Goal: Task Accomplishment & Management: Use online tool/utility

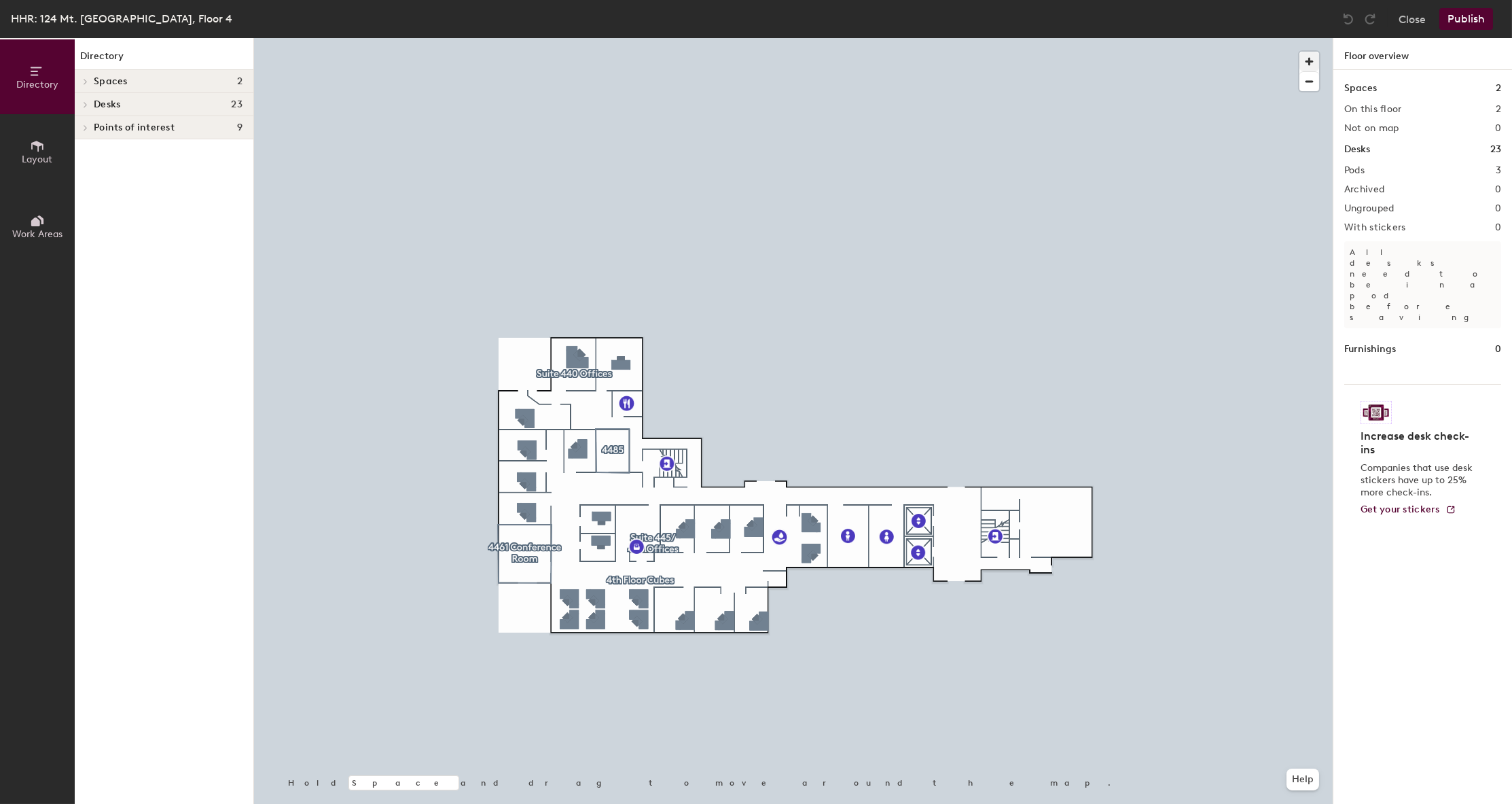
click at [1306, 59] on span "button" at bounding box center [1310, 62] width 20 height 20
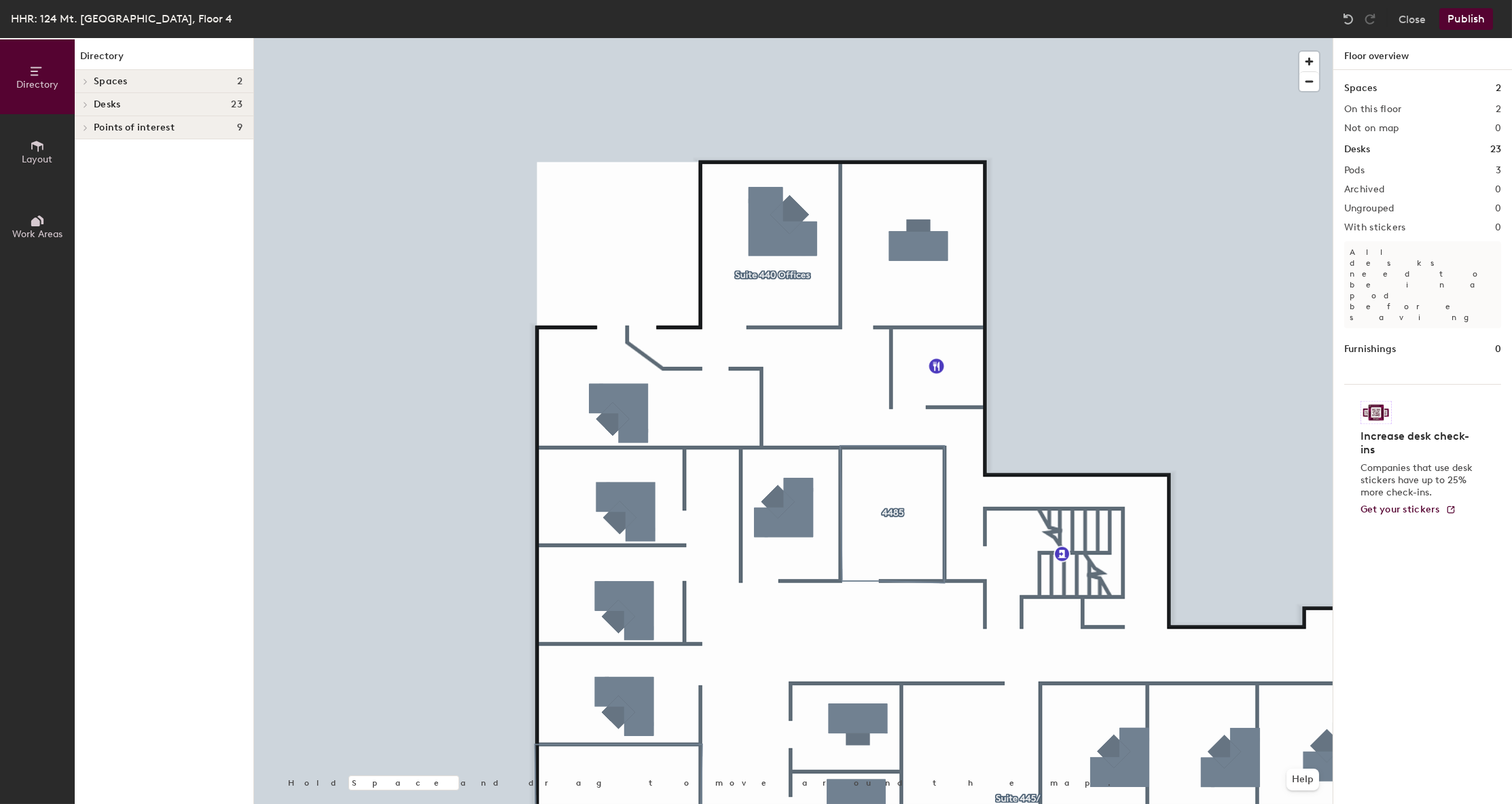
drag, startPoint x: 45, startPoint y: 155, endPoint x: 65, endPoint y: 190, distance: 40.3
click at [45, 155] on span "Layout" at bounding box center [37, 159] width 30 height 11
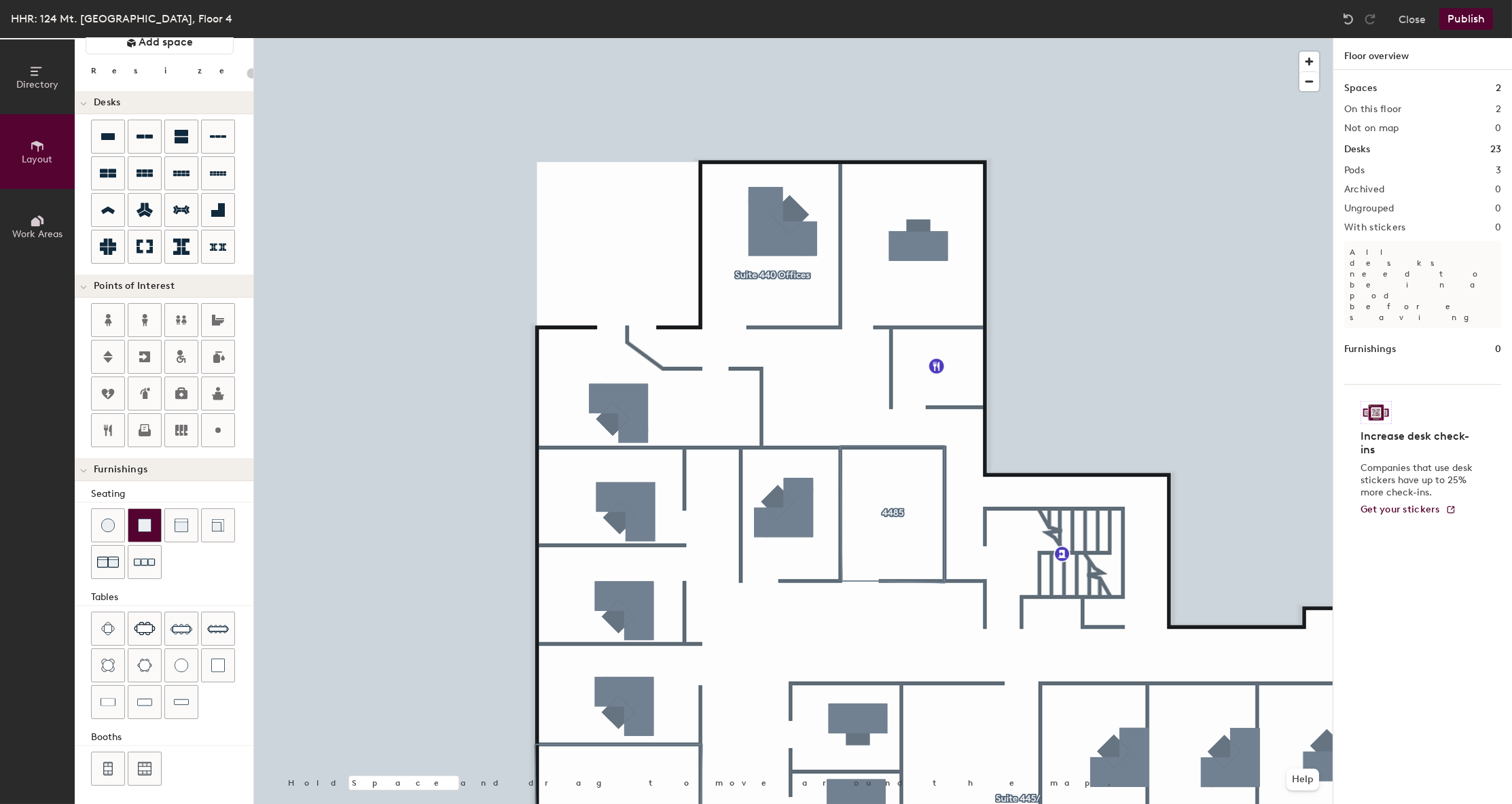
scroll to position [50, 0]
click at [154, 694] on div at bounding box center [144, 703] width 33 height 33
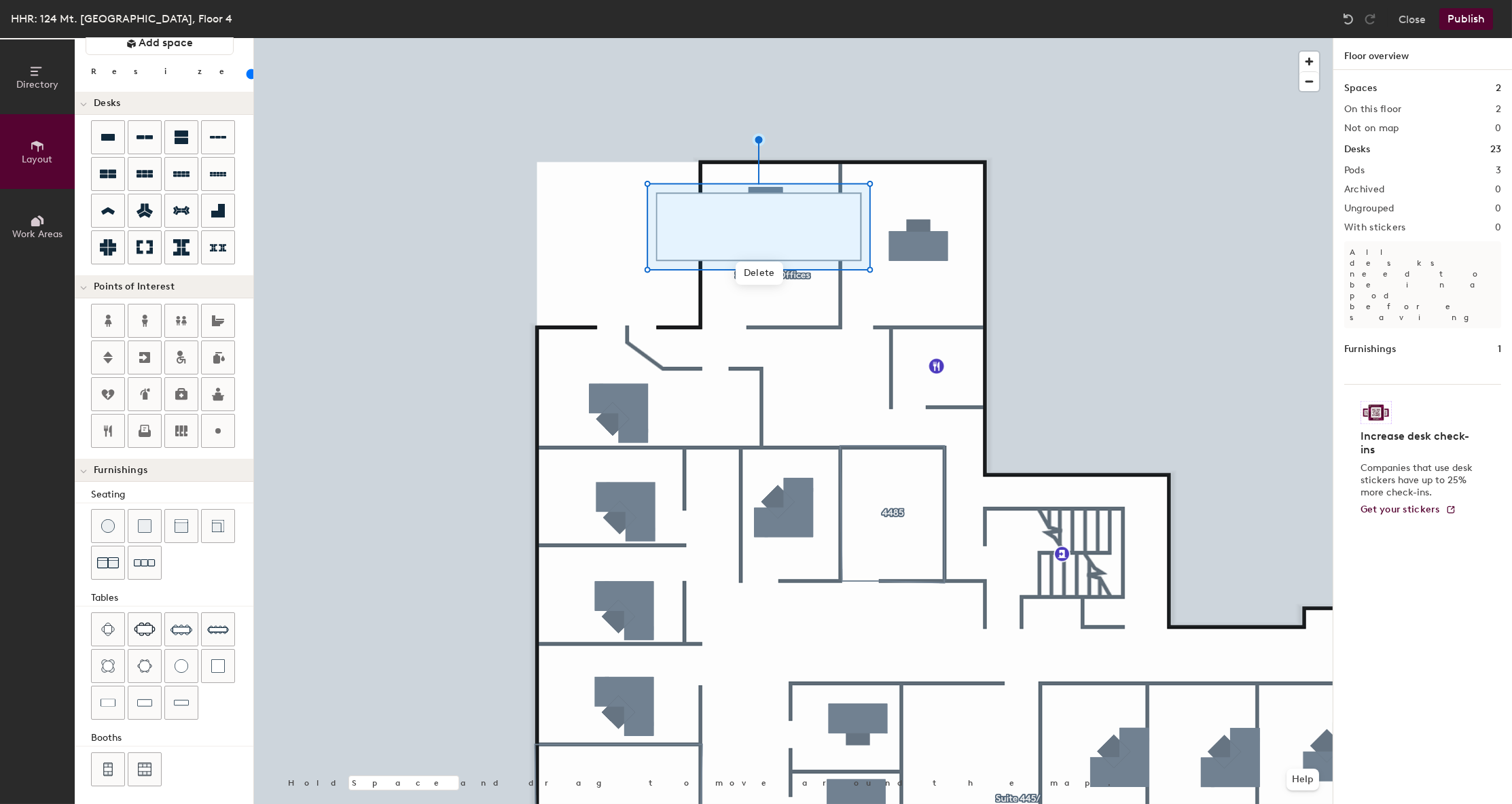
click at [247, 76] on input "range" at bounding box center [247, 74] width 0 height 11
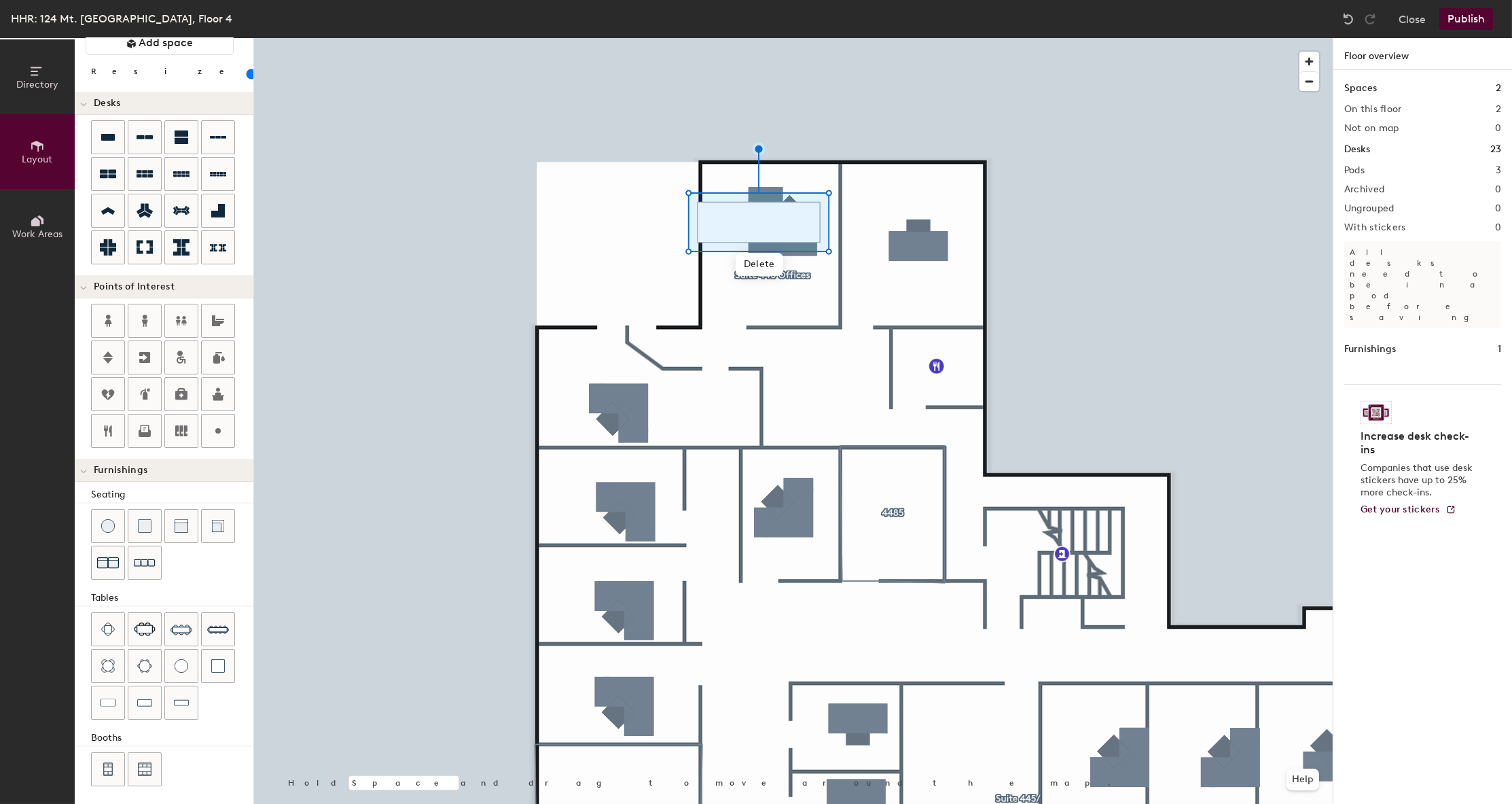
drag, startPoint x: 134, startPoint y: 74, endPoint x: 221, endPoint y: 92, distance: 88.8
type input "40"
click at [247, 74] on input "range" at bounding box center [247, 74] width 0 height 11
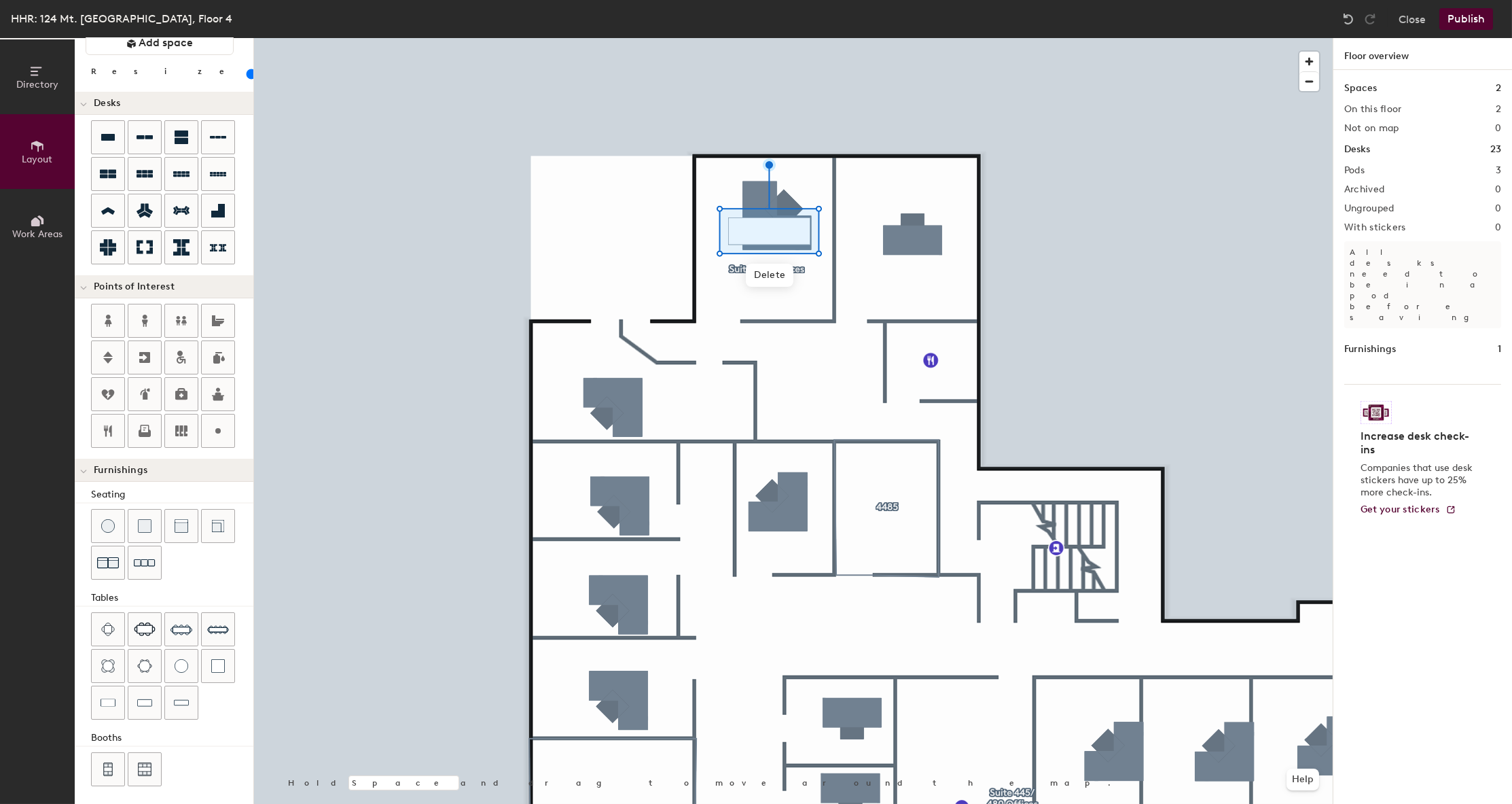
click at [1427, 18] on div "Close Publish" at bounding box center [1419, 19] width 163 height 22
click at [1419, 23] on button "Close" at bounding box center [1412, 19] width 27 height 22
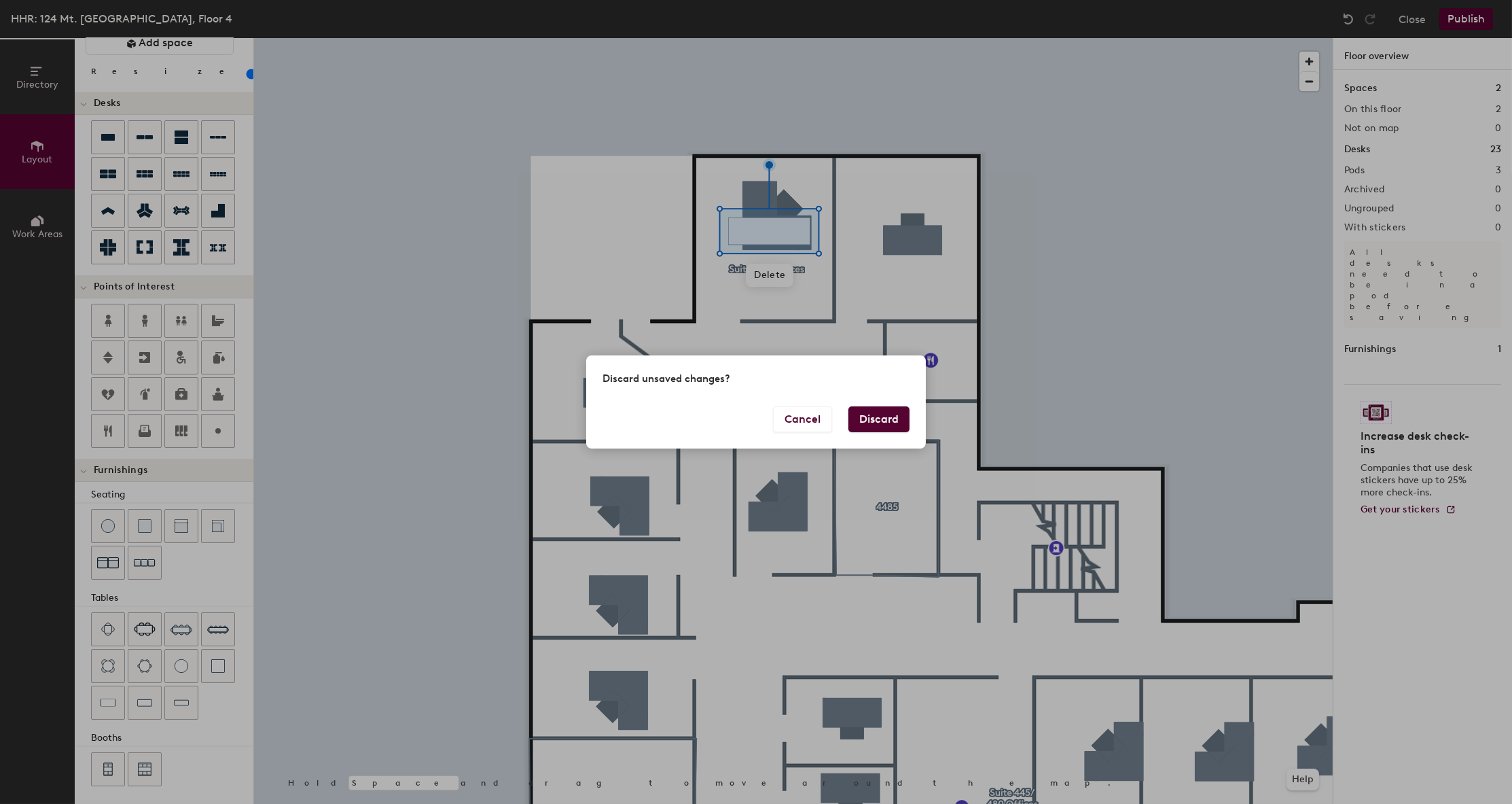
click at [883, 417] on button "Discard" at bounding box center [879, 419] width 61 height 25
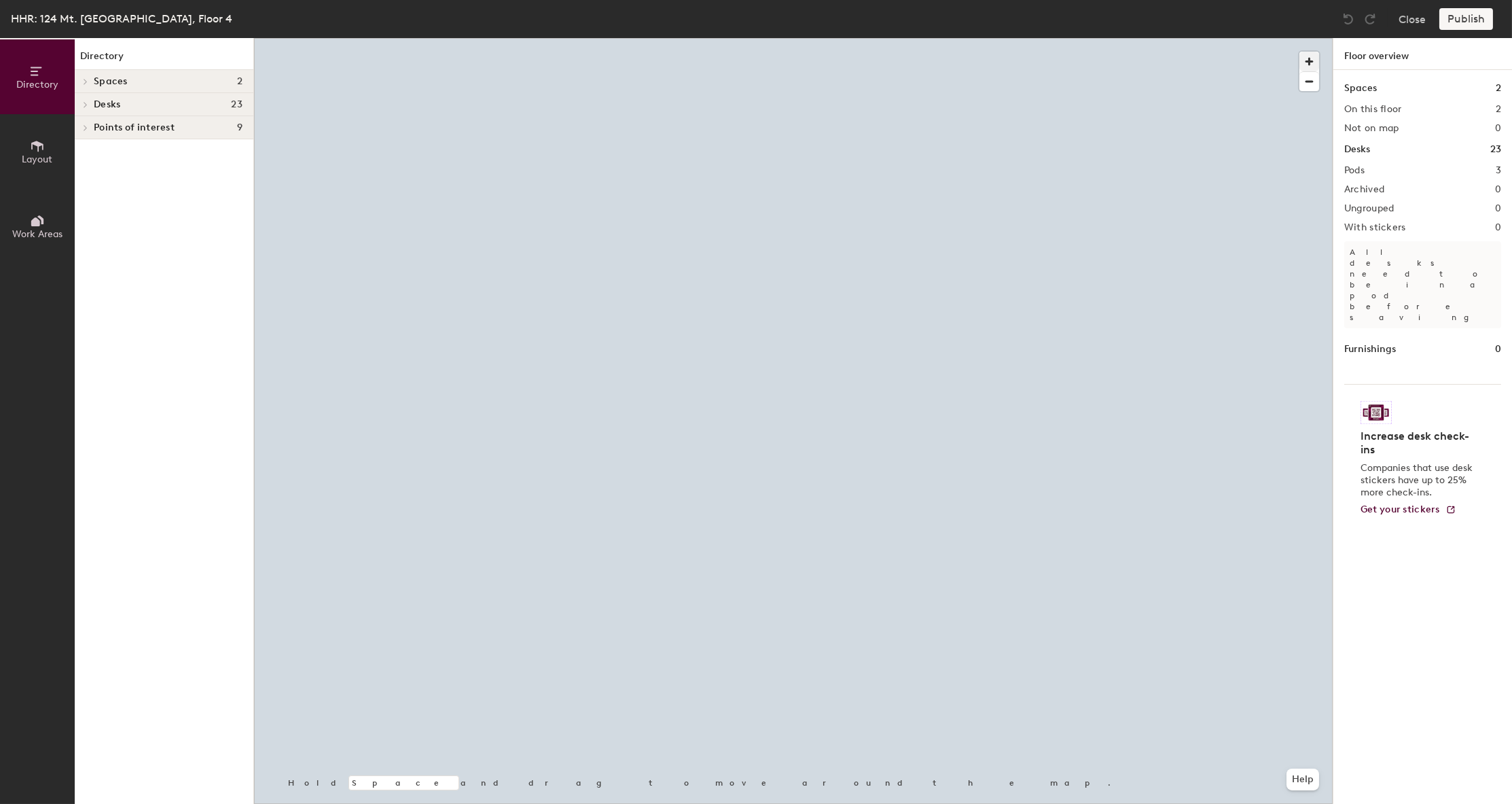
click at [1312, 62] on span "button" at bounding box center [1310, 62] width 20 height 20
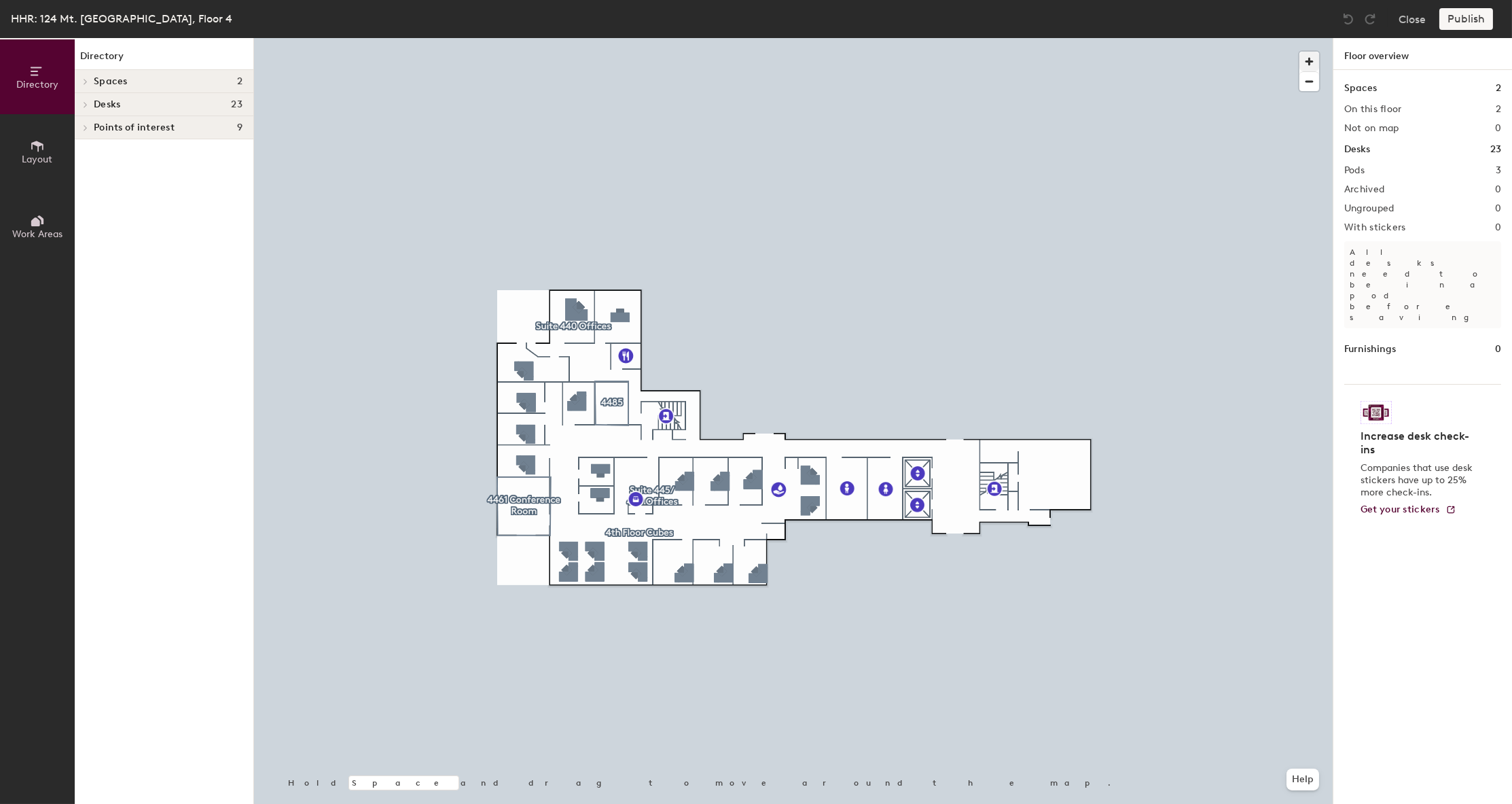
click at [1312, 62] on span "button" at bounding box center [1310, 62] width 20 height 20
click at [634, 38] on div at bounding box center [793, 38] width 1079 height 0
click at [593, 38] on div at bounding box center [793, 38] width 1079 height 0
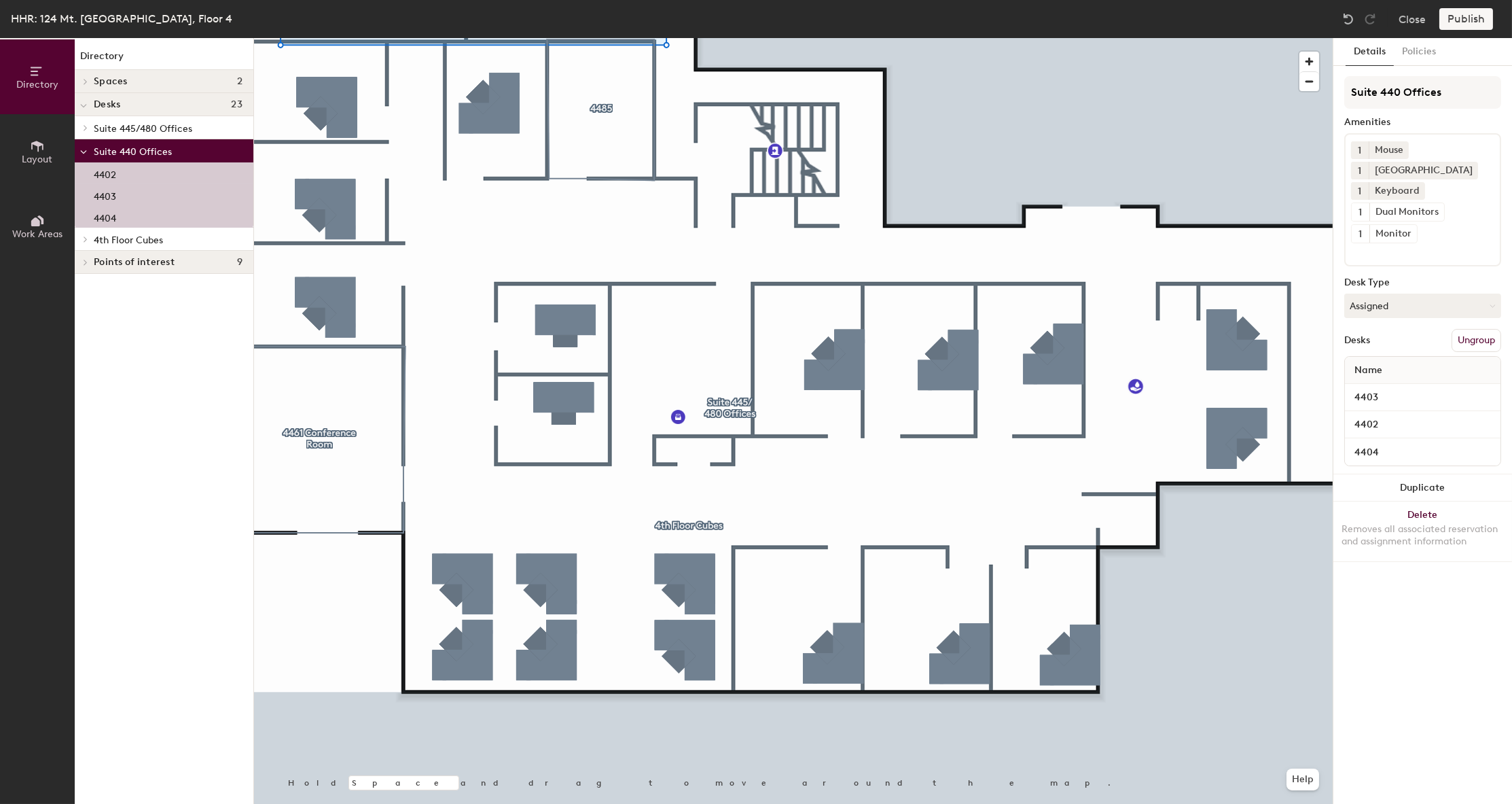
click at [984, 38] on div at bounding box center [793, 38] width 1079 height 0
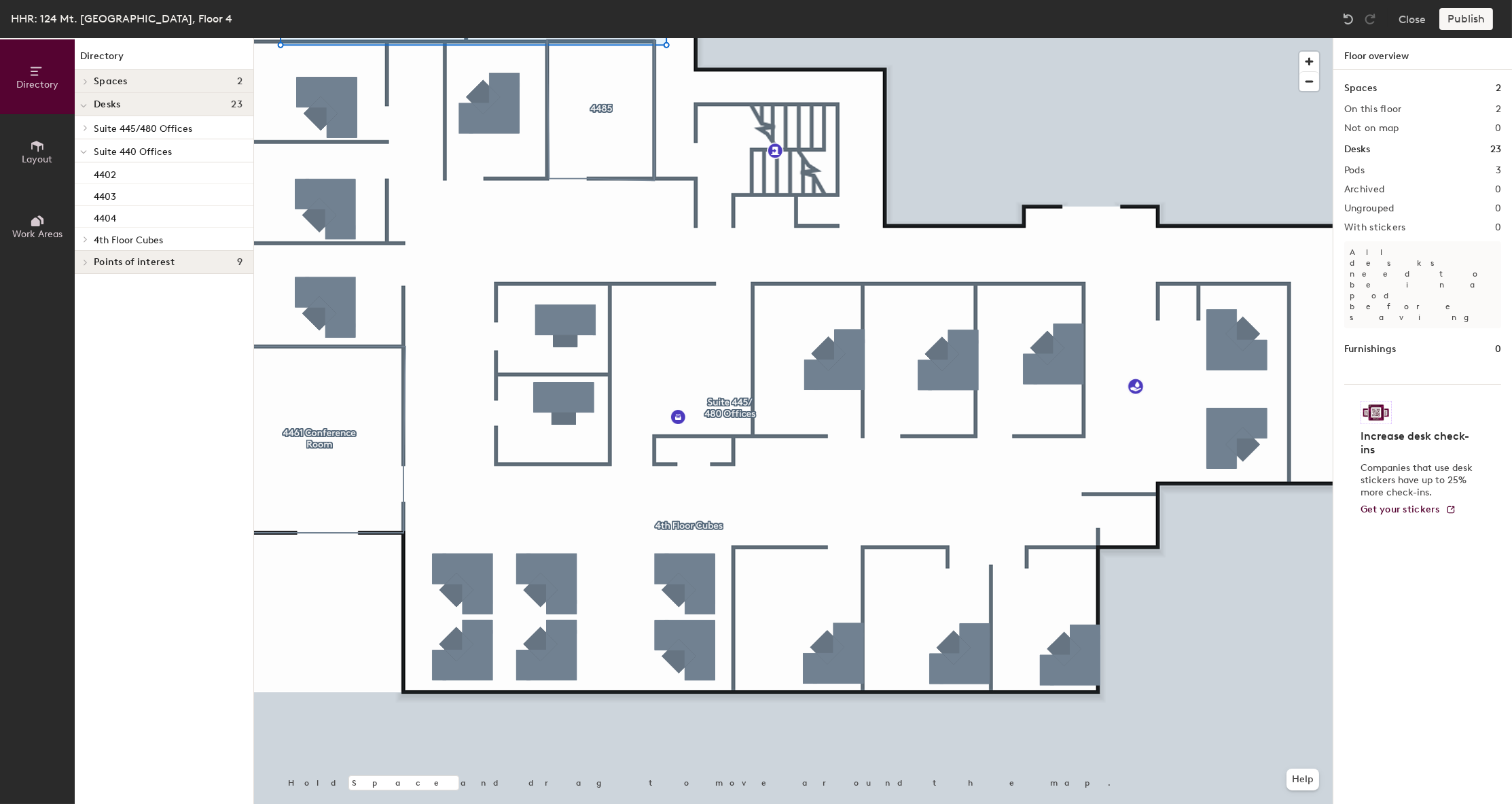
click at [957, 38] on div at bounding box center [793, 38] width 1079 height 0
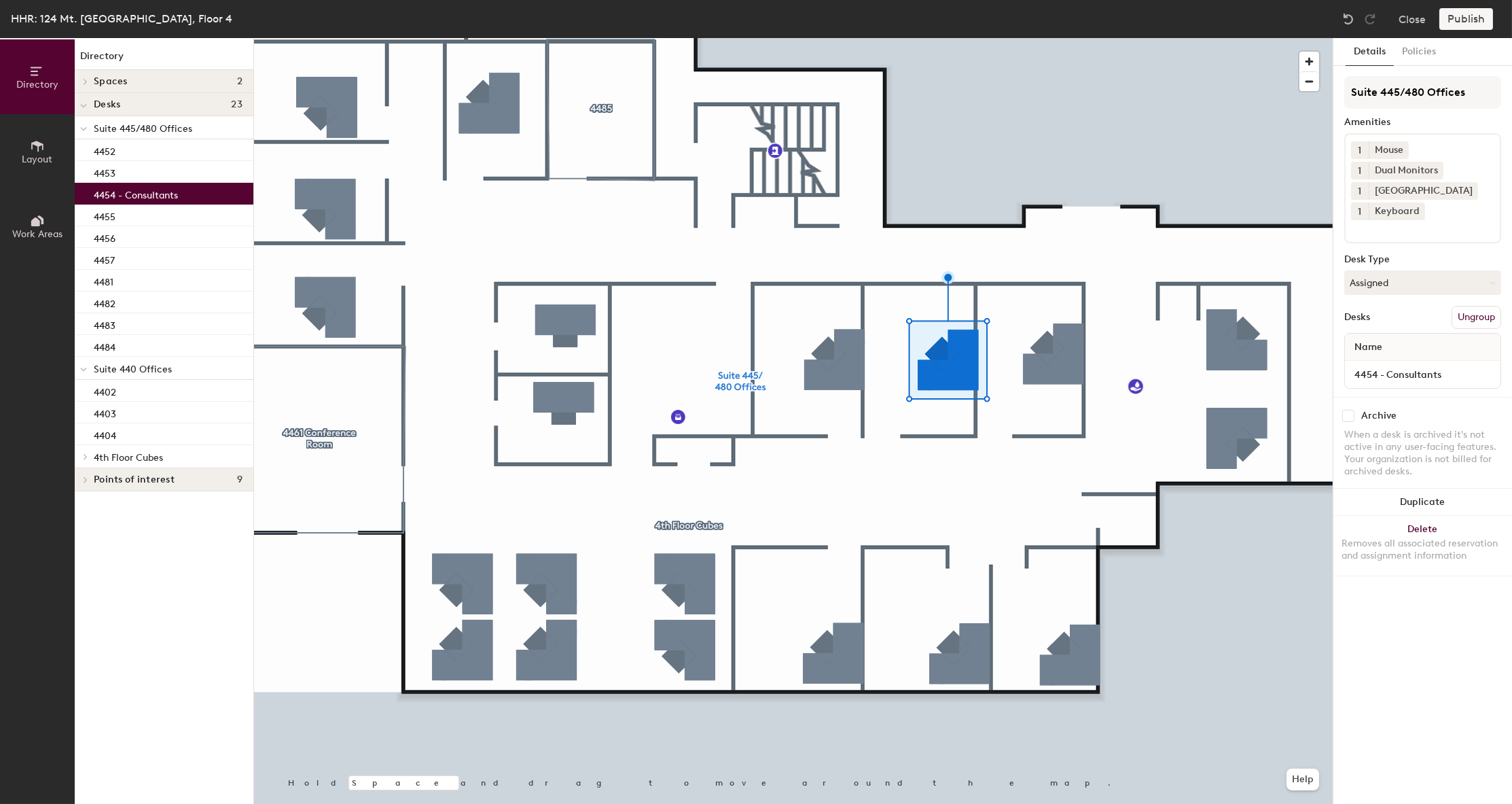
click at [36, 147] on icon at bounding box center [37, 146] width 15 height 15
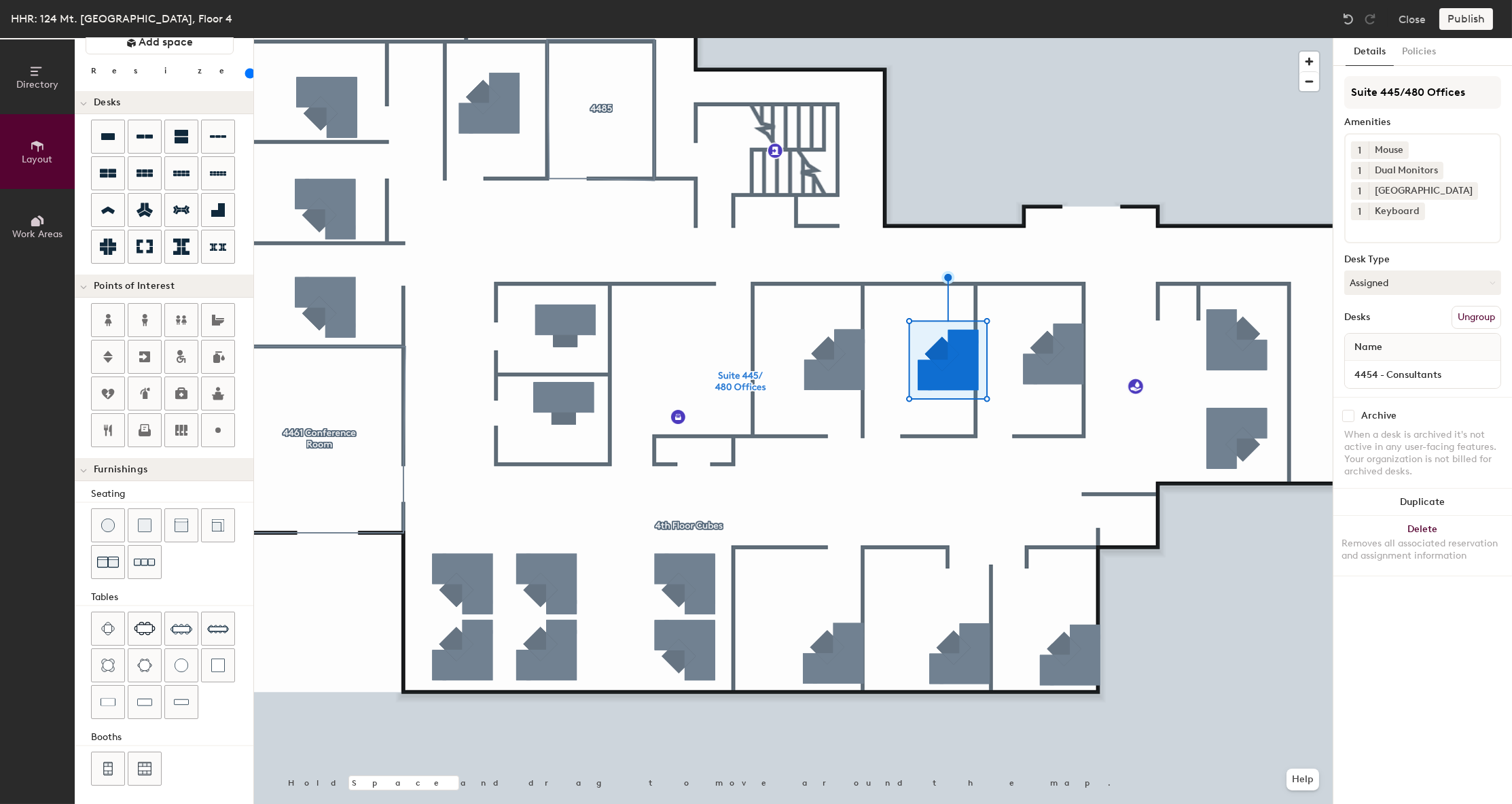
scroll to position [50, 0]
click at [81, 107] on icon at bounding box center [83, 105] width 7 height 6
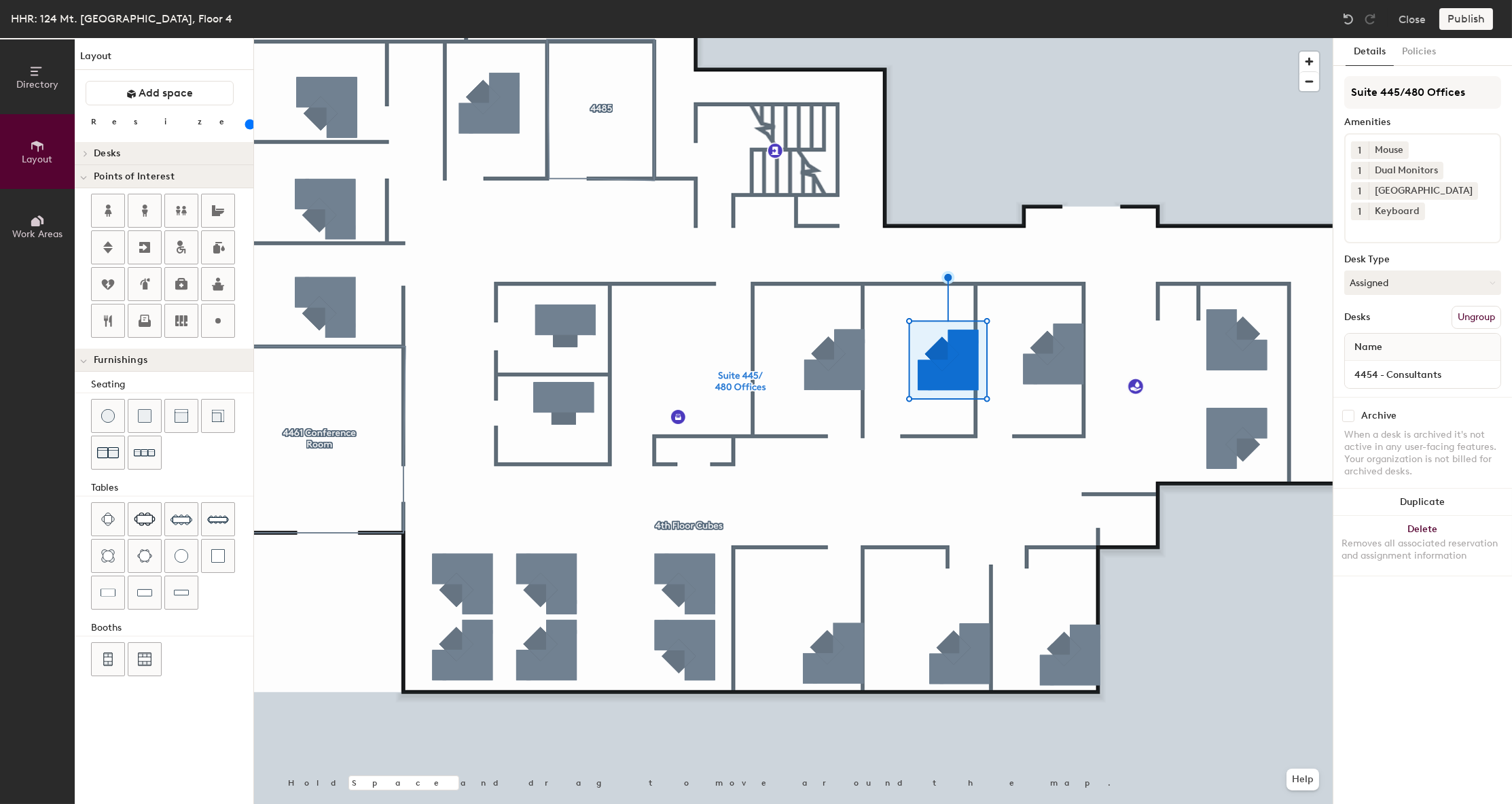
scroll to position [0, 0]
drag, startPoint x: 83, startPoint y: 176, endPoint x: 86, endPoint y: 183, distance: 7.6
click at [83, 176] on icon at bounding box center [83, 178] width 7 height 6
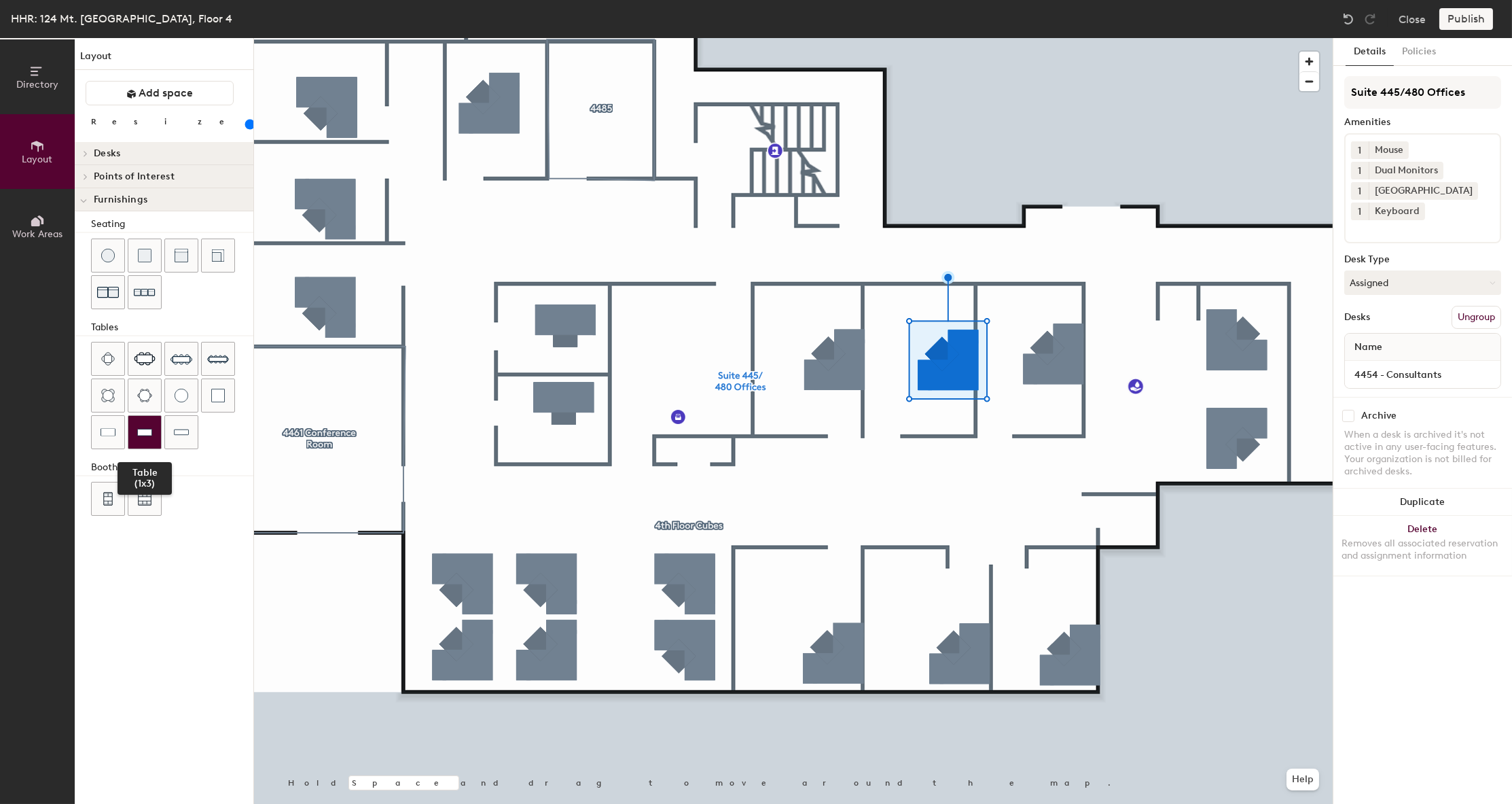
click at [140, 428] on img at bounding box center [144, 432] width 15 height 13
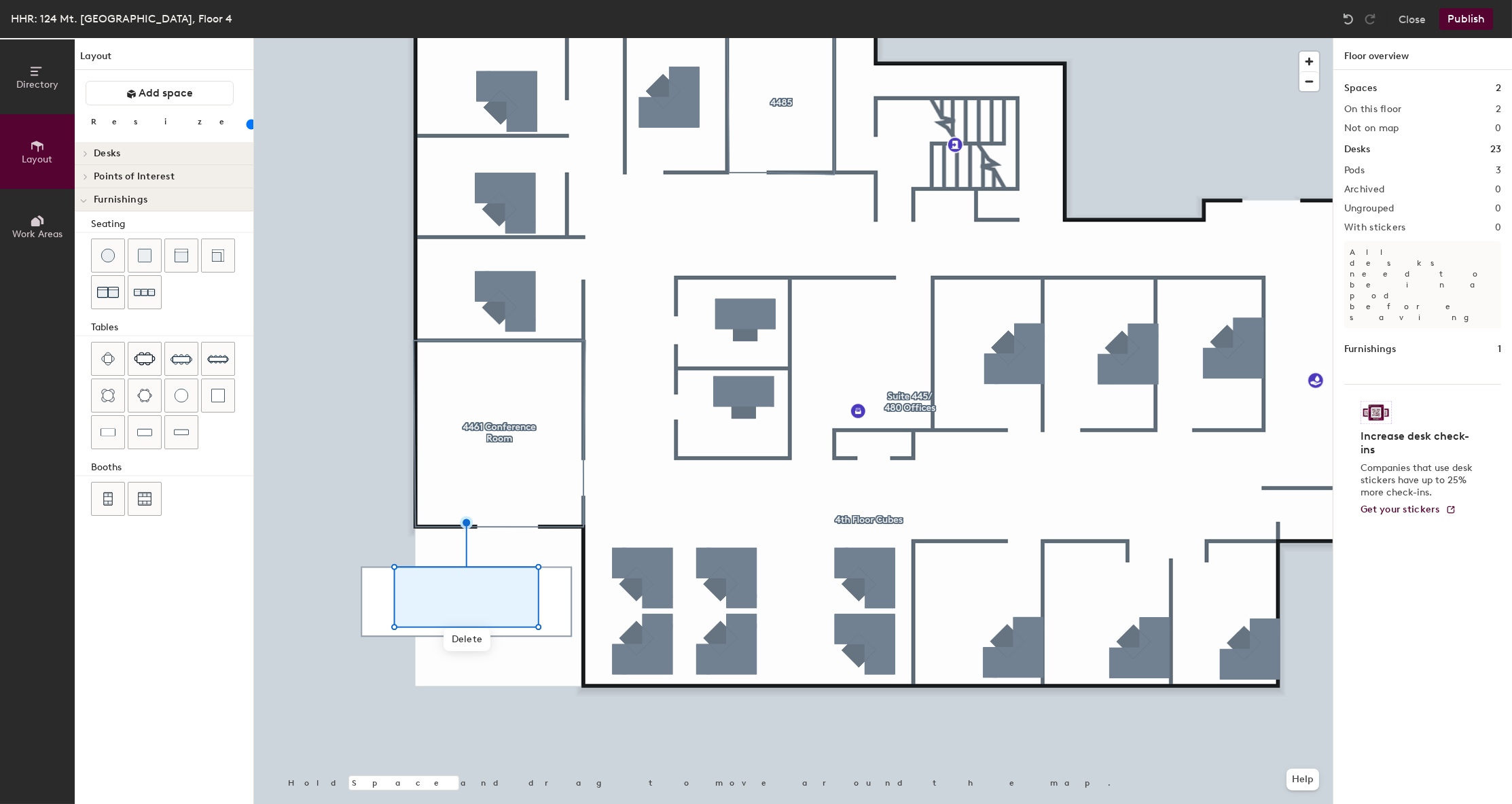
drag, startPoint x: 139, startPoint y: 125, endPoint x: 129, endPoint y: 125, distance: 10.0
click at [247, 125] on input "range" at bounding box center [247, 124] width 0 height 11
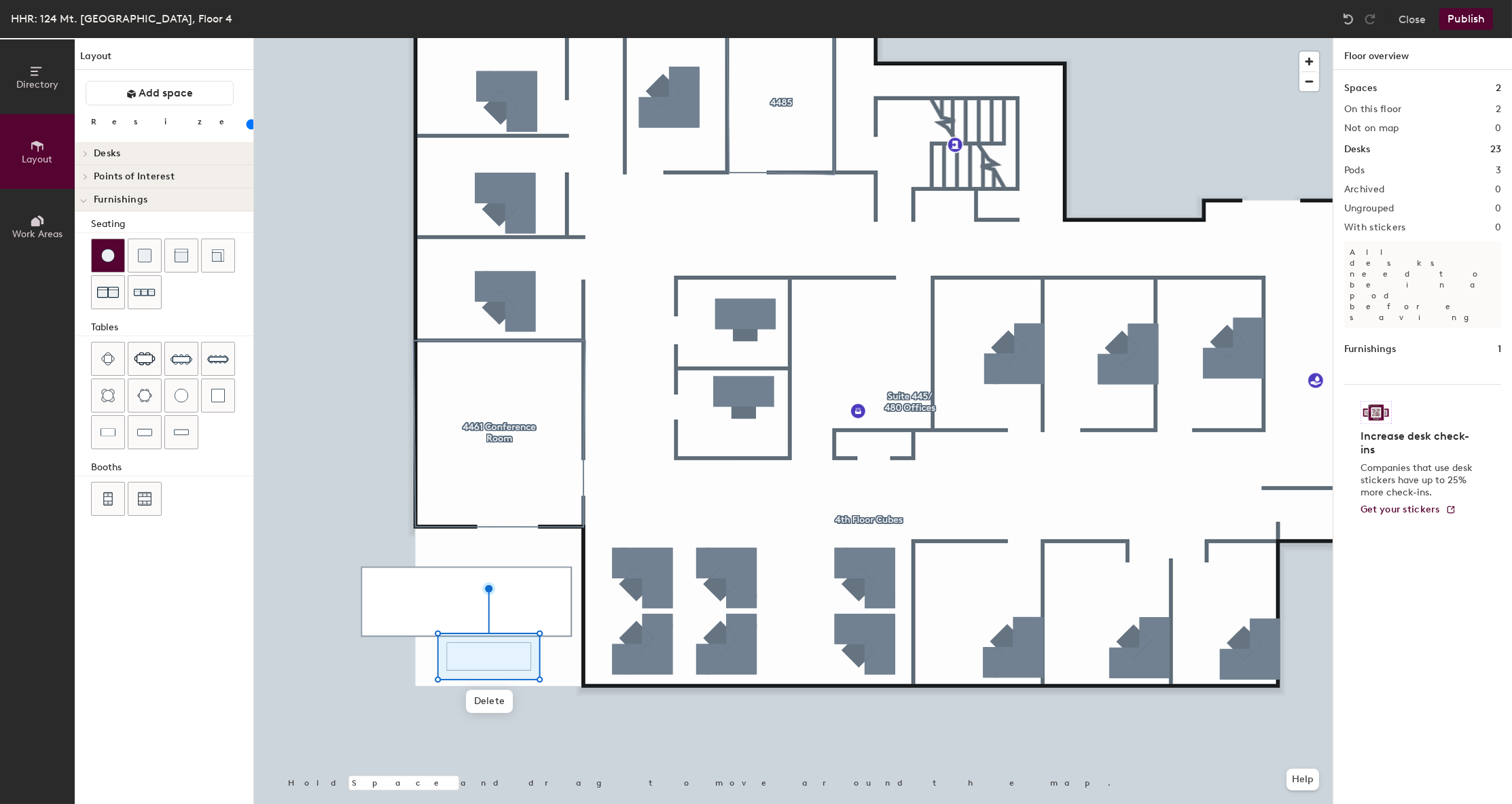
click at [98, 255] on div at bounding box center [108, 255] width 33 height 33
click at [605, 38] on div at bounding box center [793, 38] width 1079 height 0
click at [489, 38] on div at bounding box center [793, 38] width 1079 height 0
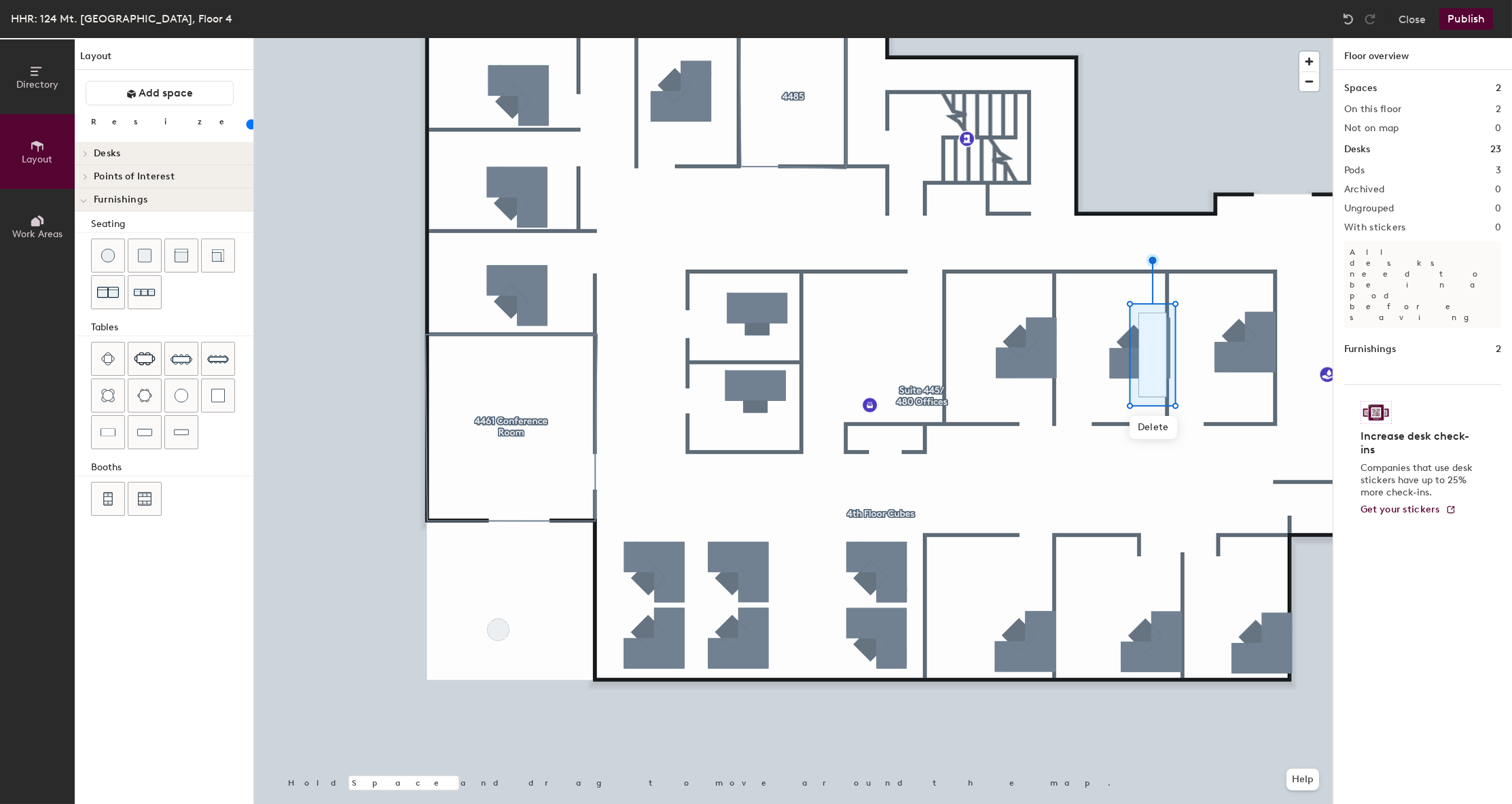
click at [89, 156] on div at bounding box center [83, 154] width 18 height 23
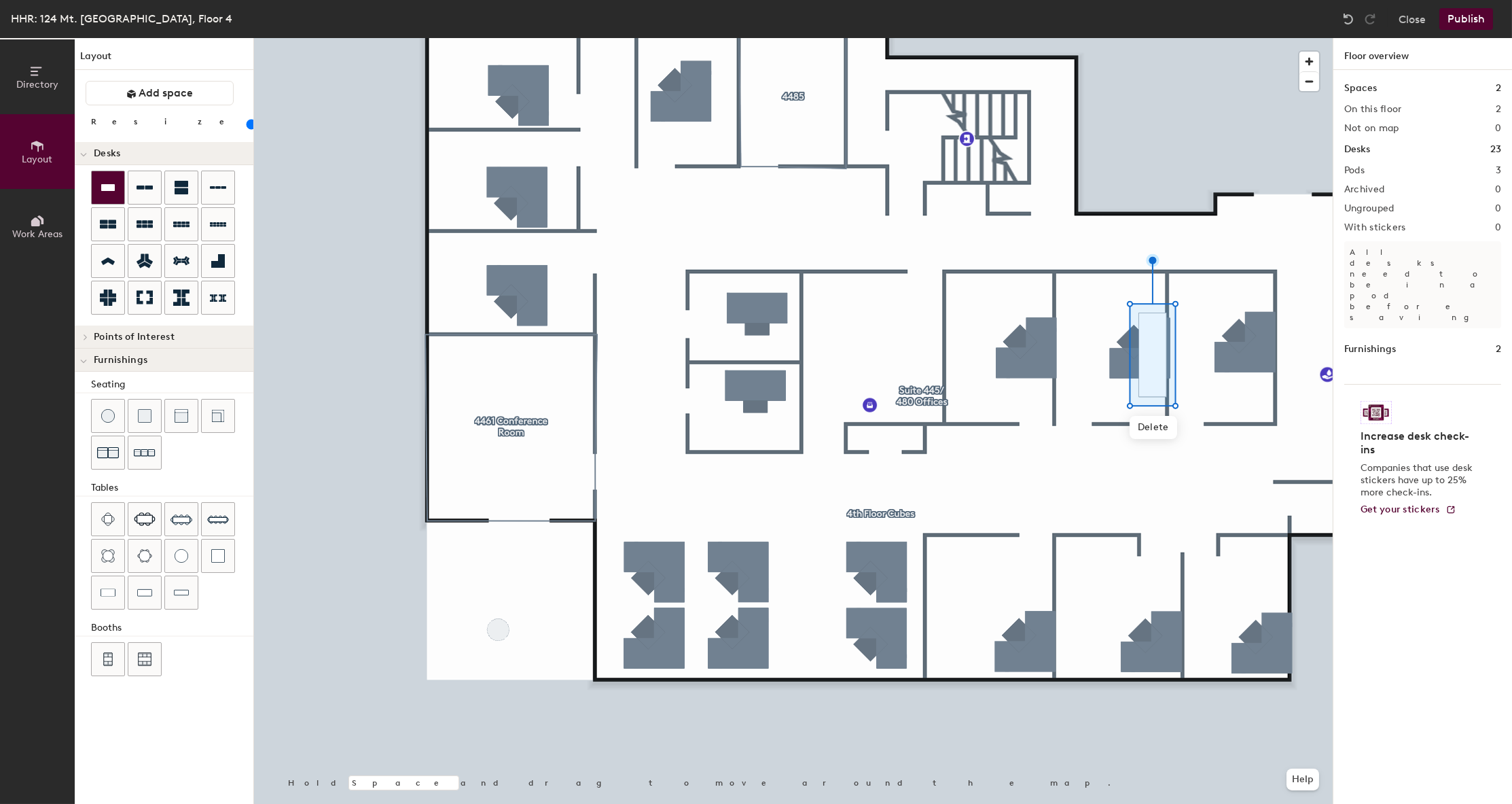
click at [108, 189] on icon at bounding box center [108, 188] width 13 height 7
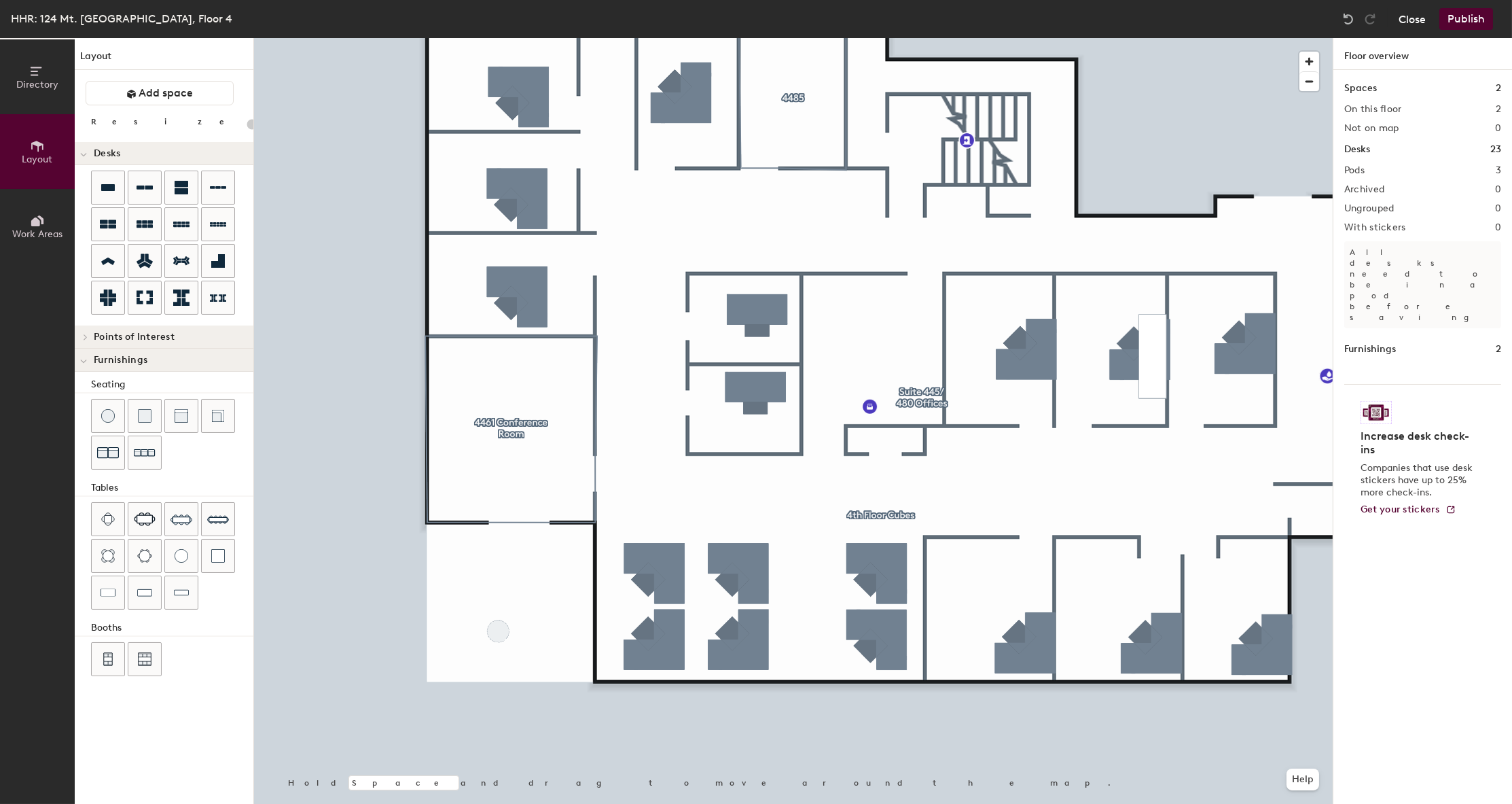
click at [1405, 31] on div "HHR: 124 Mt. Auburn, Floor 4 Close Publish" at bounding box center [756, 19] width 1512 height 38
click at [1410, 24] on button "Close" at bounding box center [1412, 19] width 27 height 22
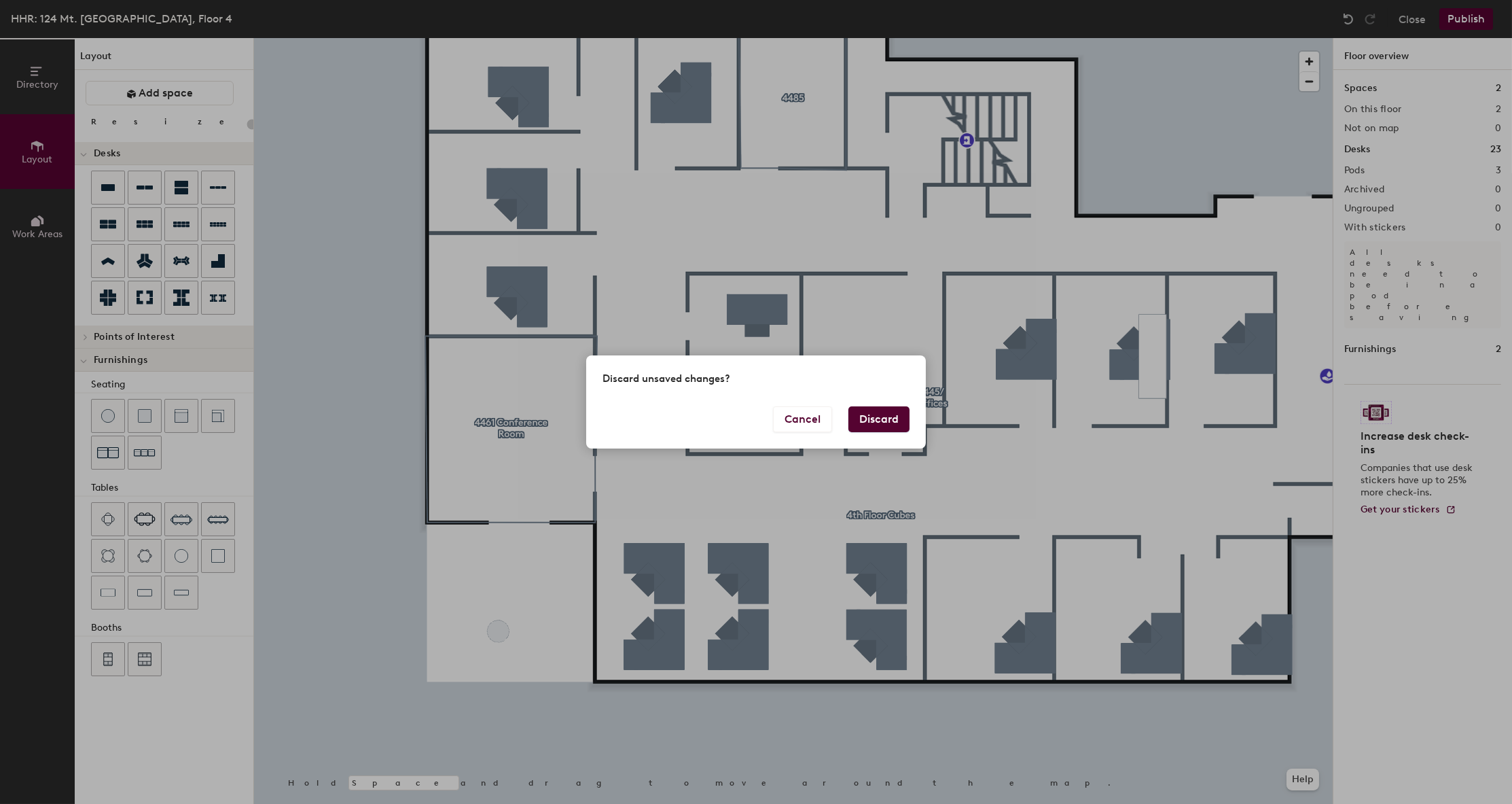
click at [887, 412] on button "Discard" at bounding box center [879, 419] width 61 height 25
type input "20"
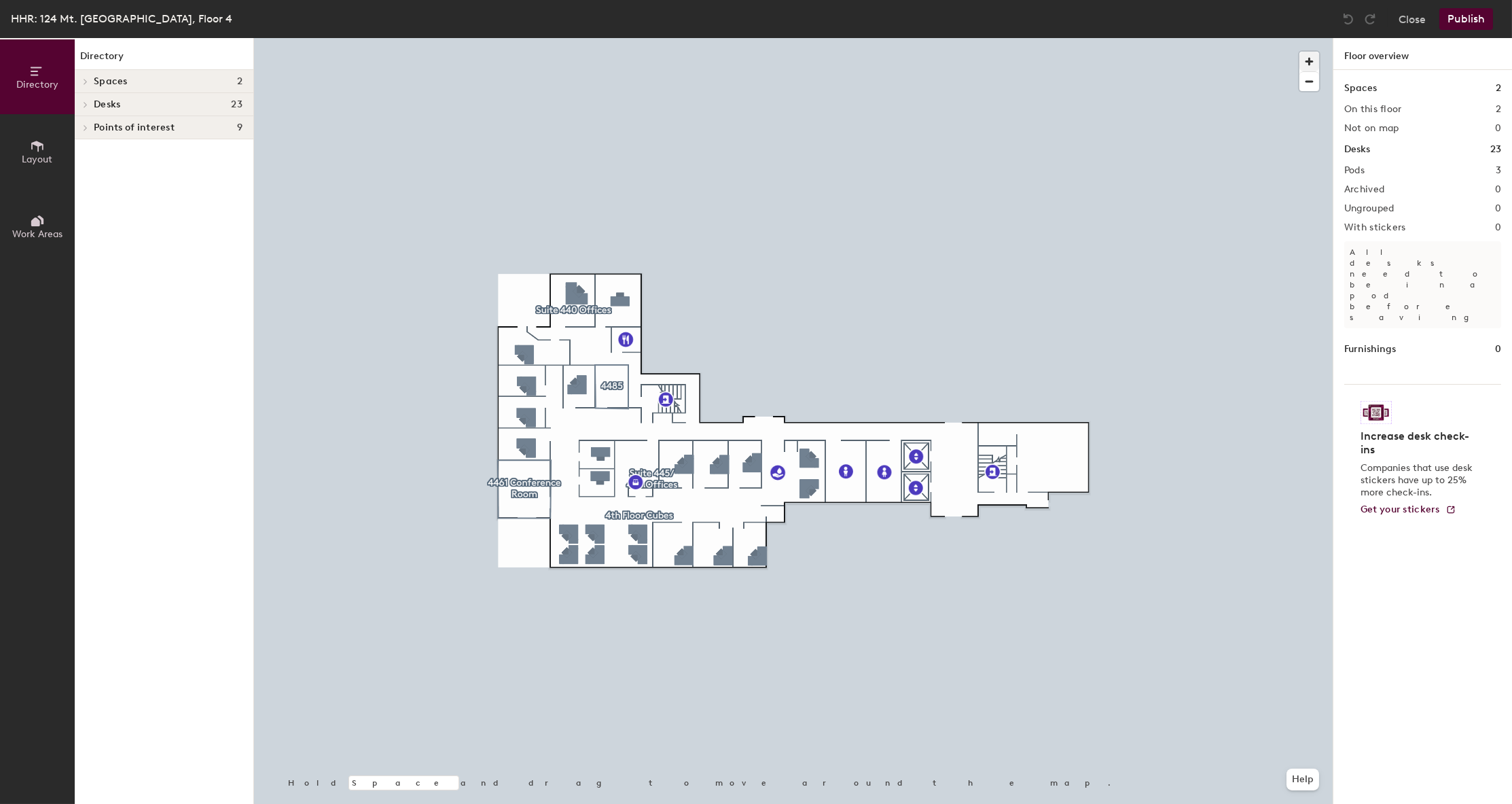
click at [1304, 54] on span "button" at bounding box center [1310, 62] width 20 height 20
click at [483, 38] on div at bounding box center [793, 38] width 1079 height 0
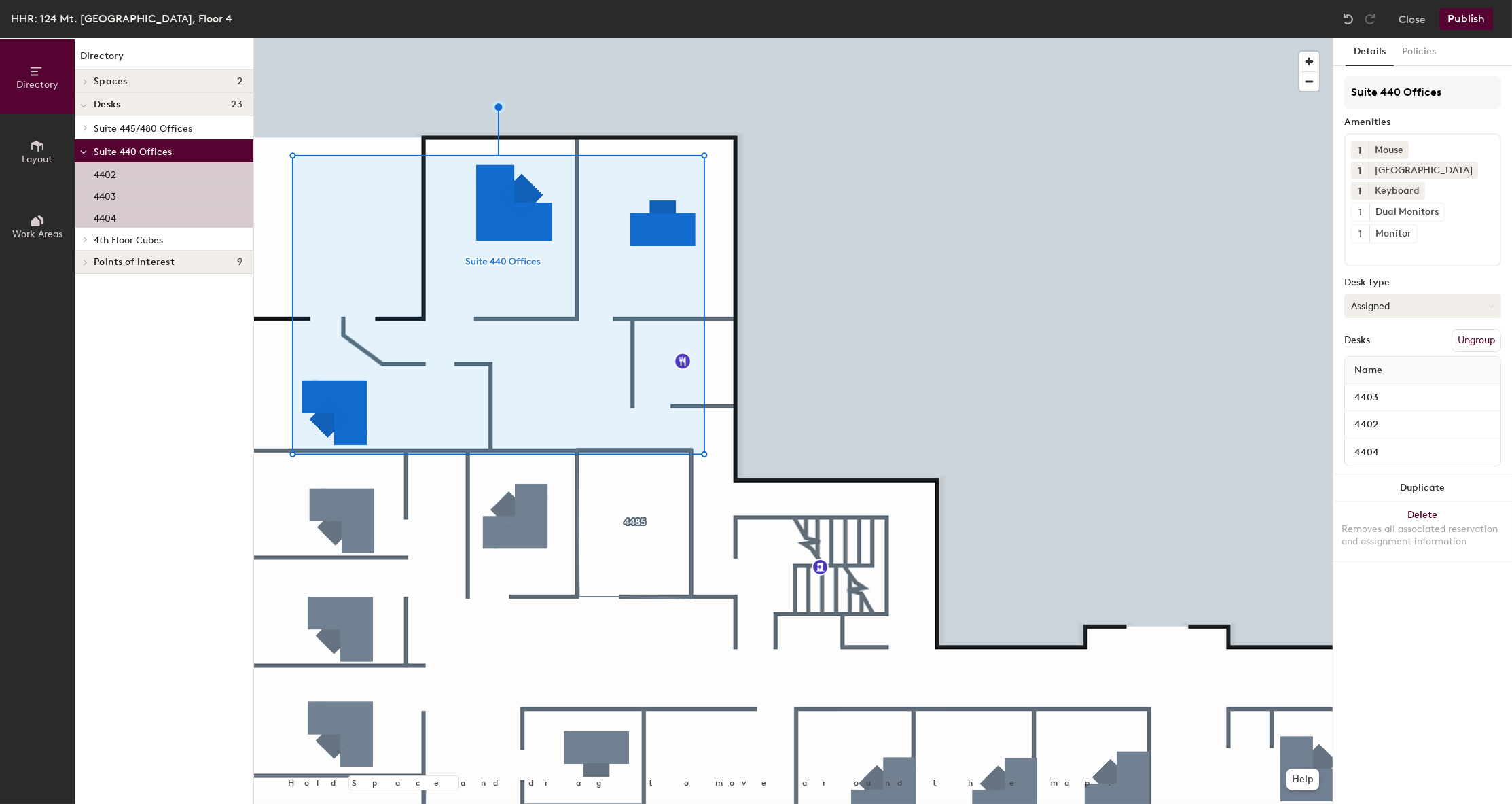
click at [1415, 306] on button "Assigned" at bounding box center [1423, 306] width 157 height 25
click at [1419, 281] on div "Desk Type" at bounding box center [1423, 282] width 157 height 11
click at [1413, 45] on button "Policies" at bounding box center [1419, 52] width 50 height 28
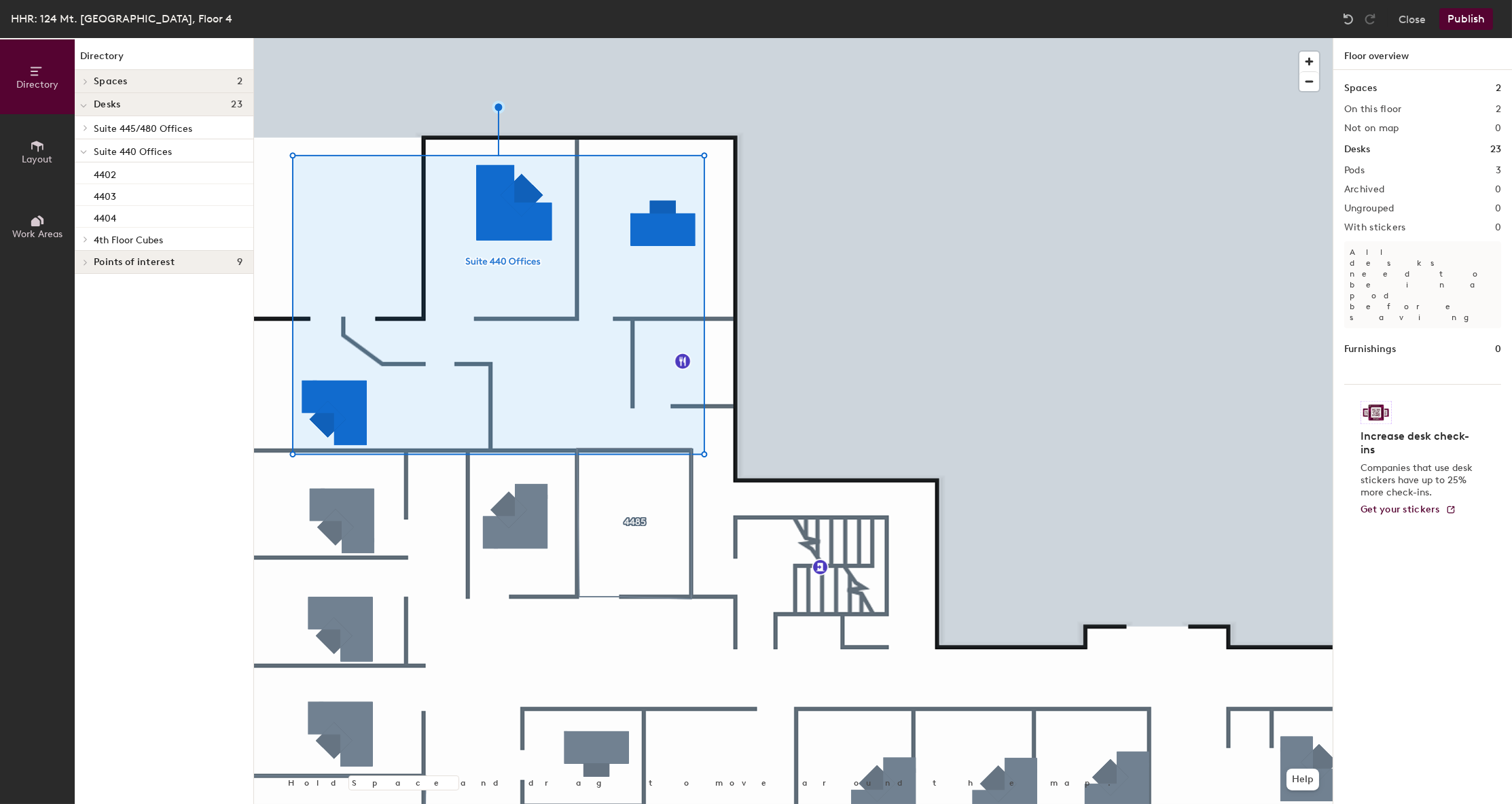
click at [541, 38] on div at bounding box center [793, 38] width 1079 height 0
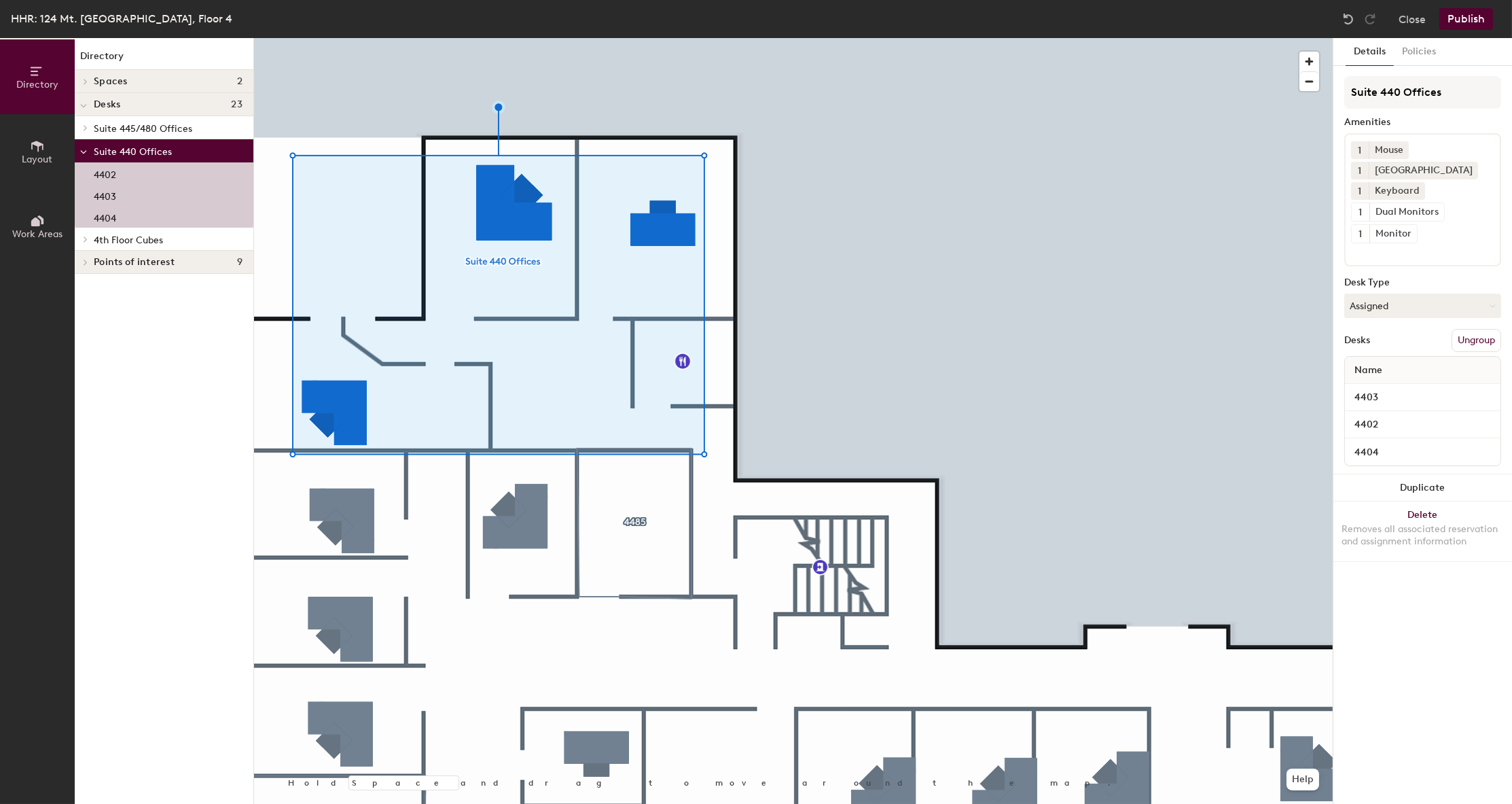
click at [1477, 345] on button "Ungroup" at bounding box center [1477, 340] width 50 height 23
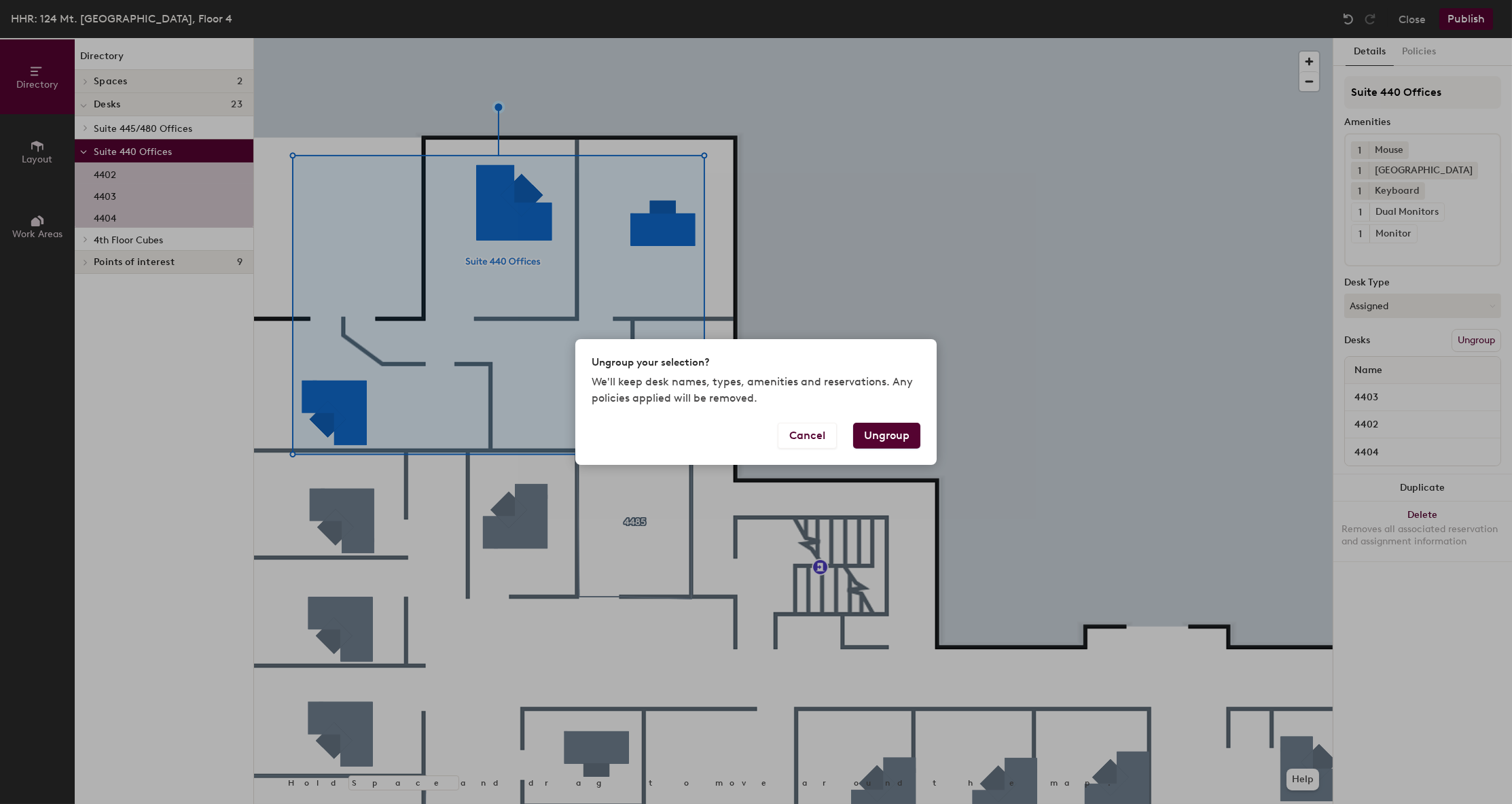
click at [899, 433] on button "Ungroup" at bounding box center [887, 435] width 67 height 25
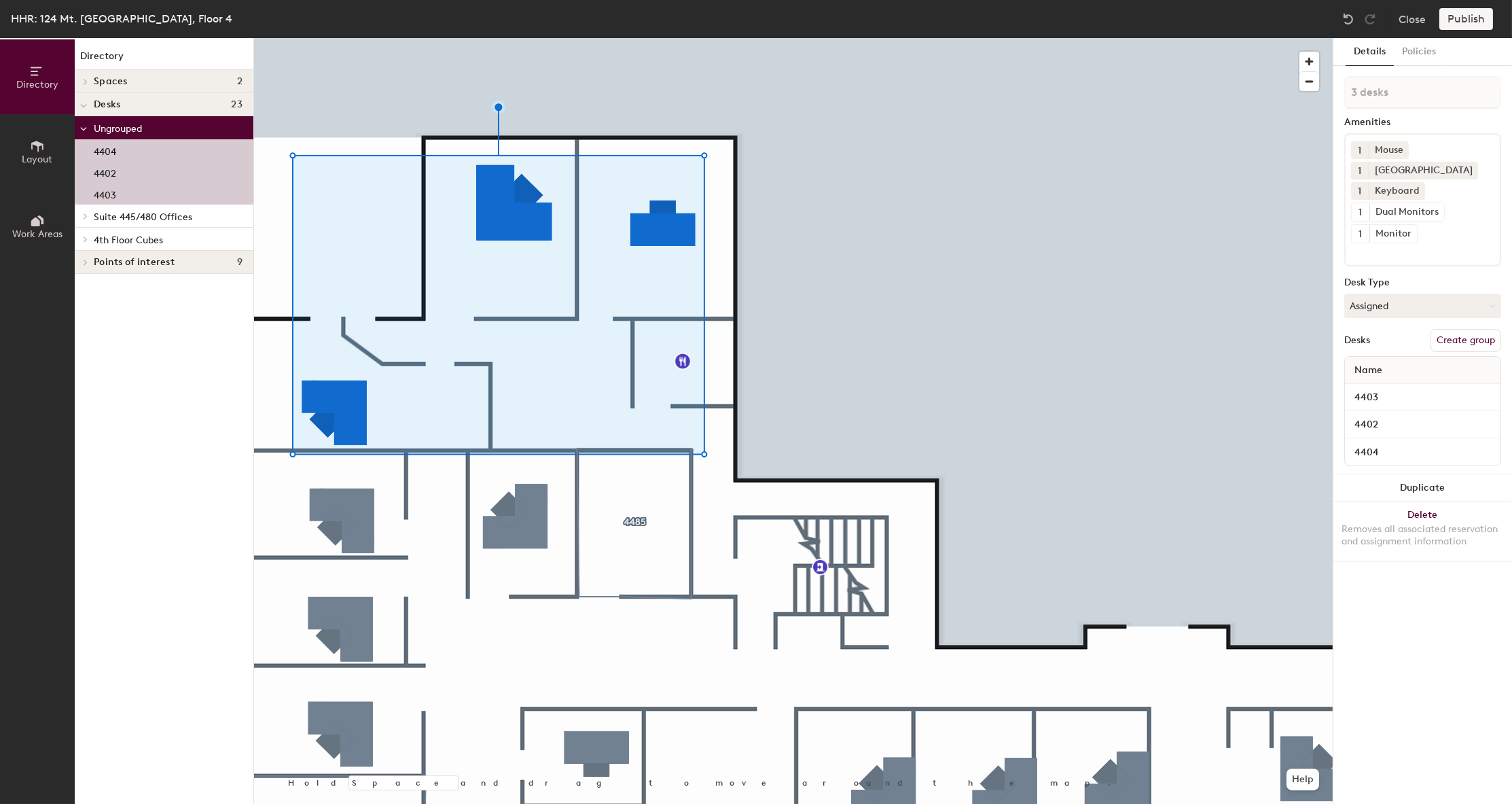
type input "1 desk"
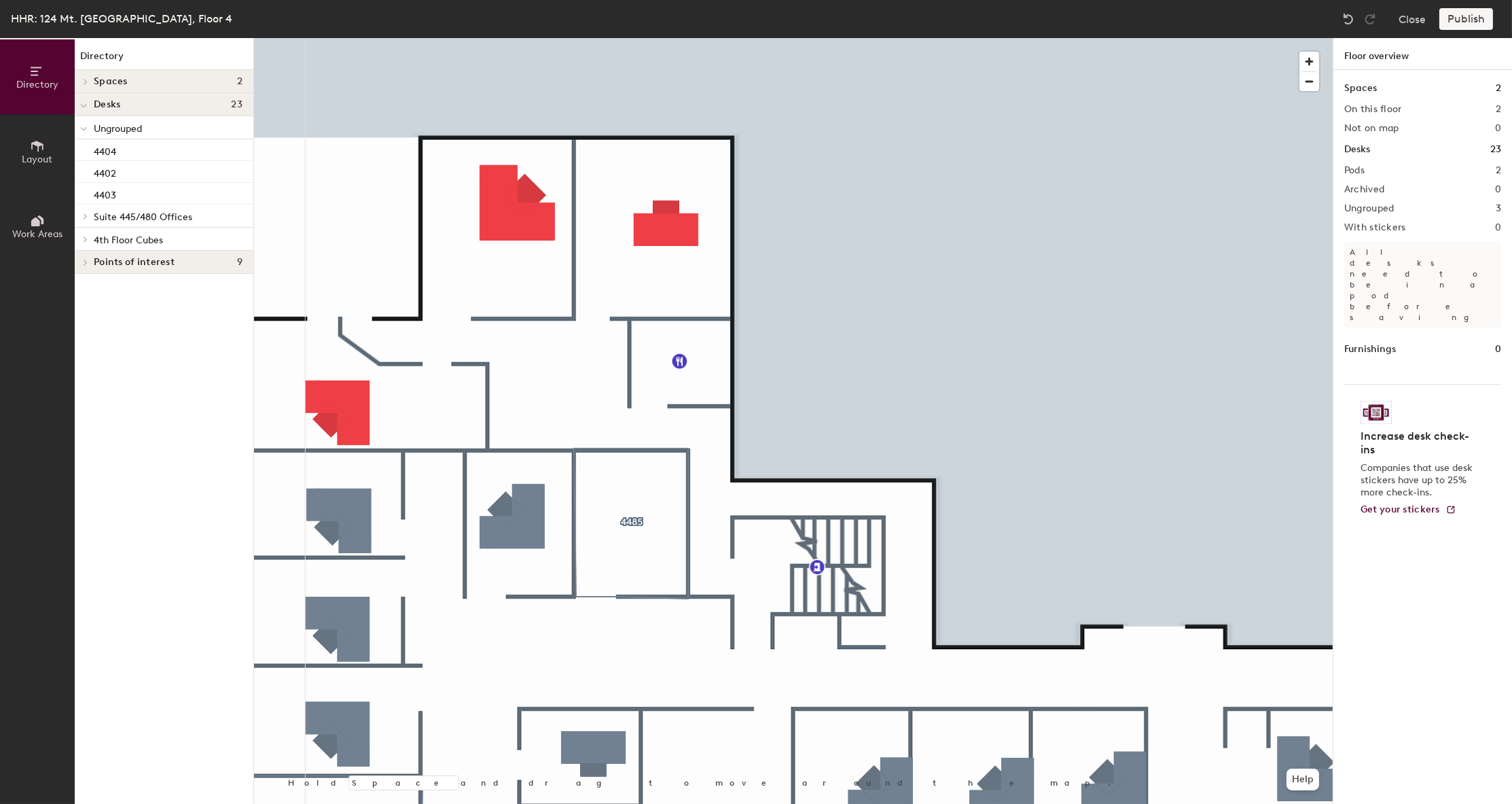
click at [323, 38] on div at bounding box center [793, 38] width 1079 height 0
click at [1452, 23] on div "Publish" at bounding box center [1470, 19] width 62 height 22
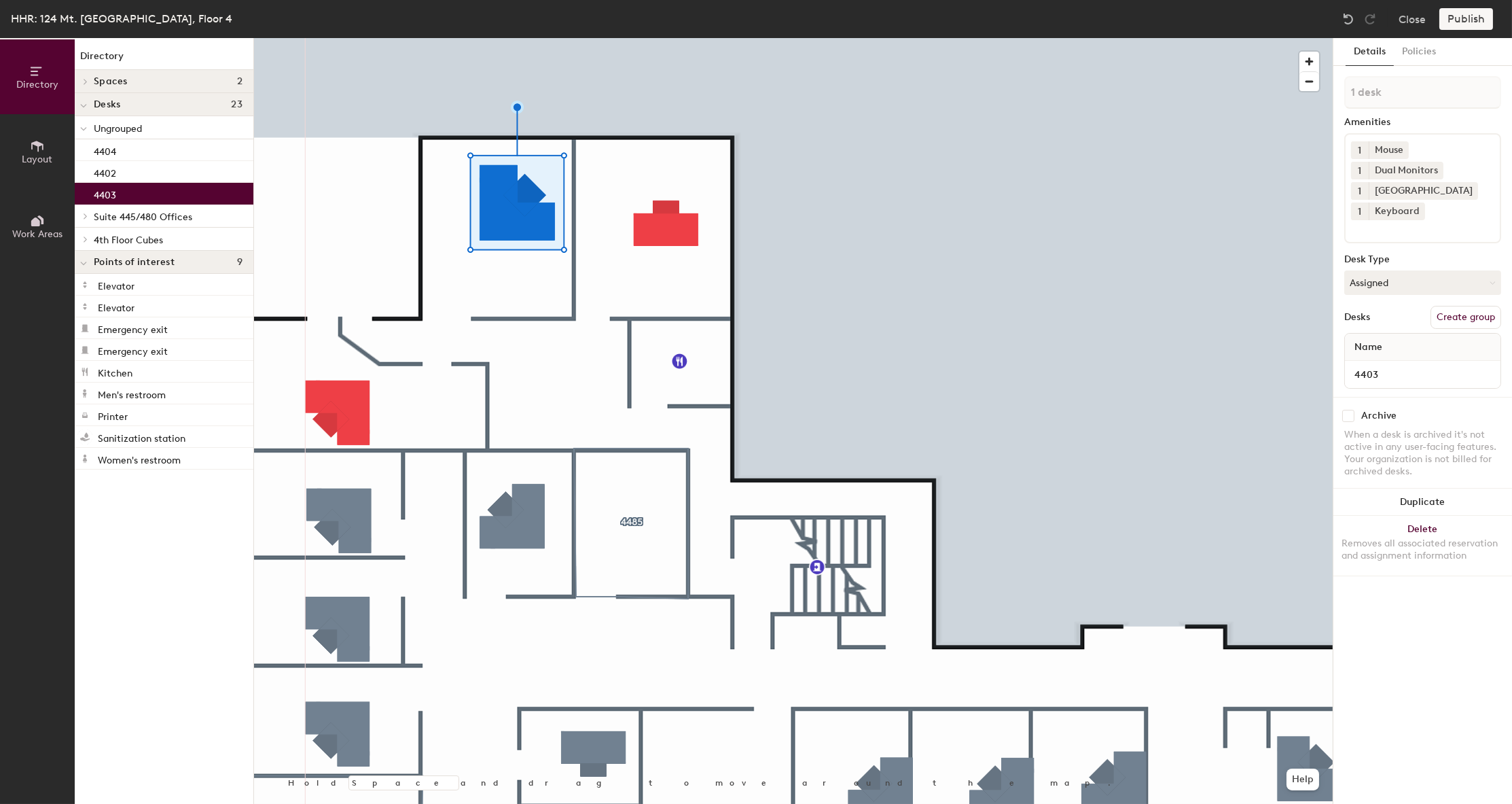
click at [1351, 415] on input "checkbox" at bounding box center [1348, 415] width 12 height 12
checkbox input "true"
click at [814, 38] on div at bounding box center [793, 38] width 1079 height 0
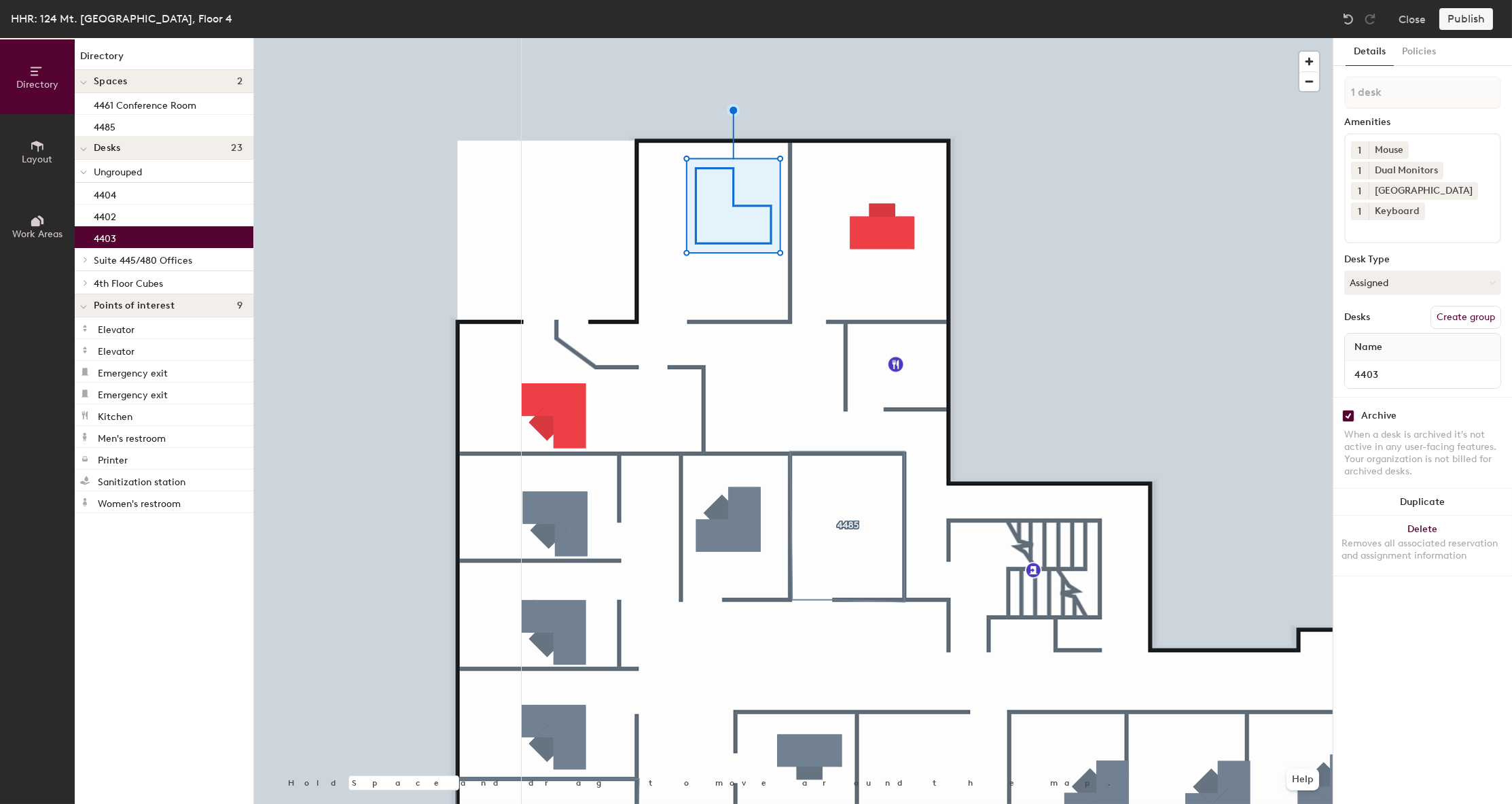
click at [1208, 38] on div at bounding box center [793, 38] width 1079 height 0
click at [869, 38] on div at bounding box center [793, 38] width 1079 height 0
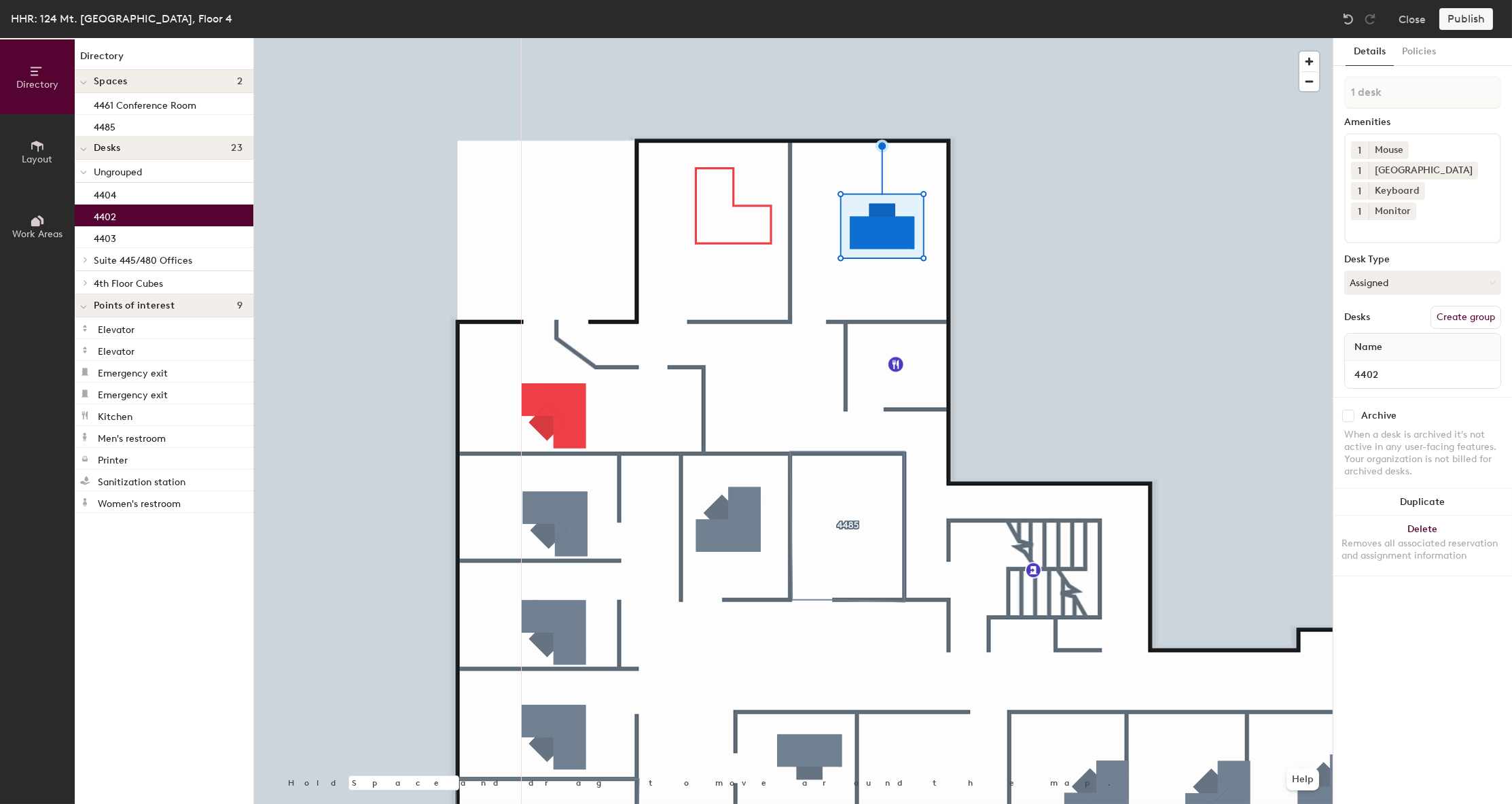
click at [1347, 410] on input "checkbox" at bounding box center [1348, 415] width 12 height 12
checkbox input "true"
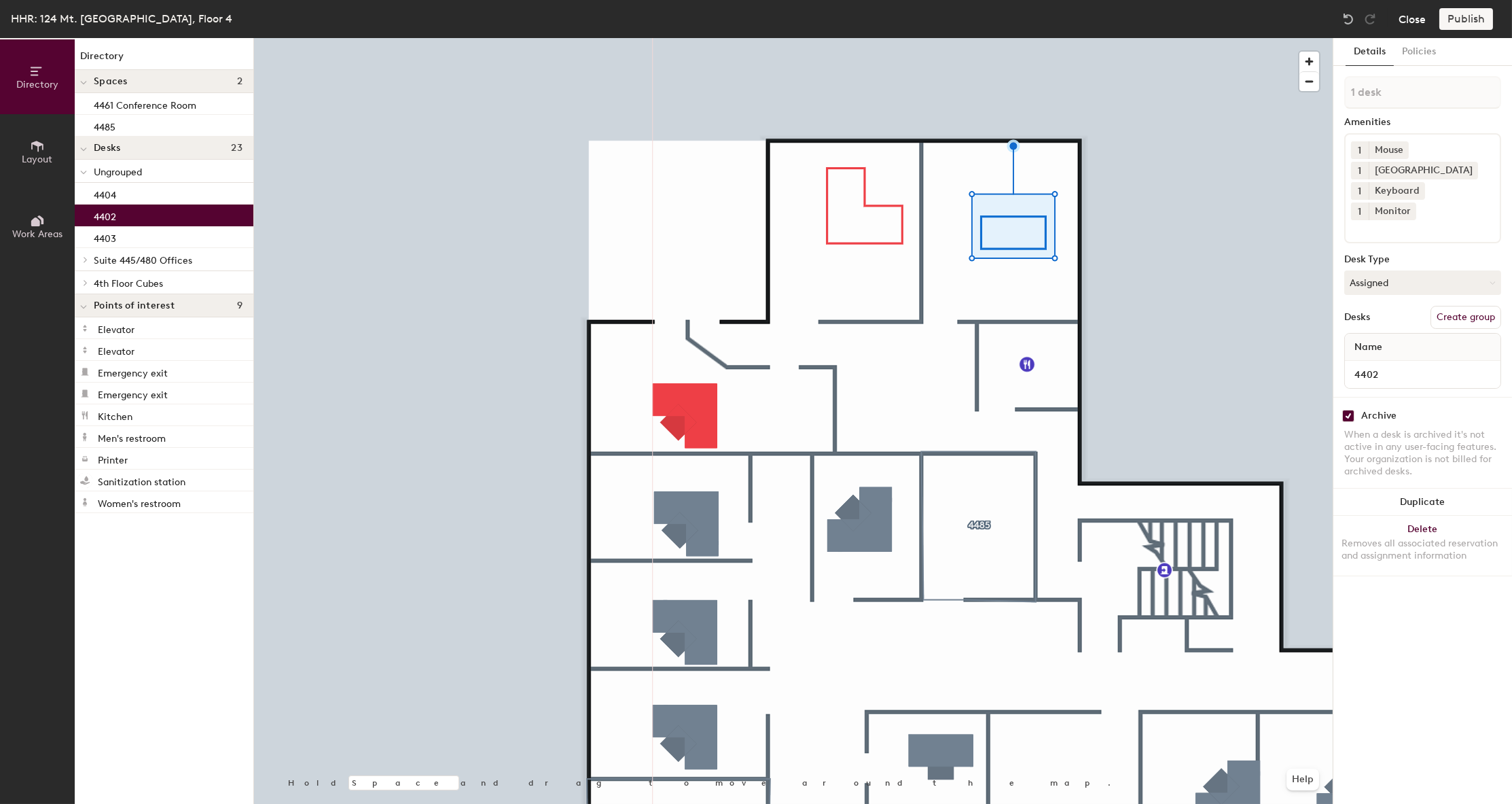
click at [1426, 17] on button "Close" at bounding box center [1412, 19] width 27 height 22
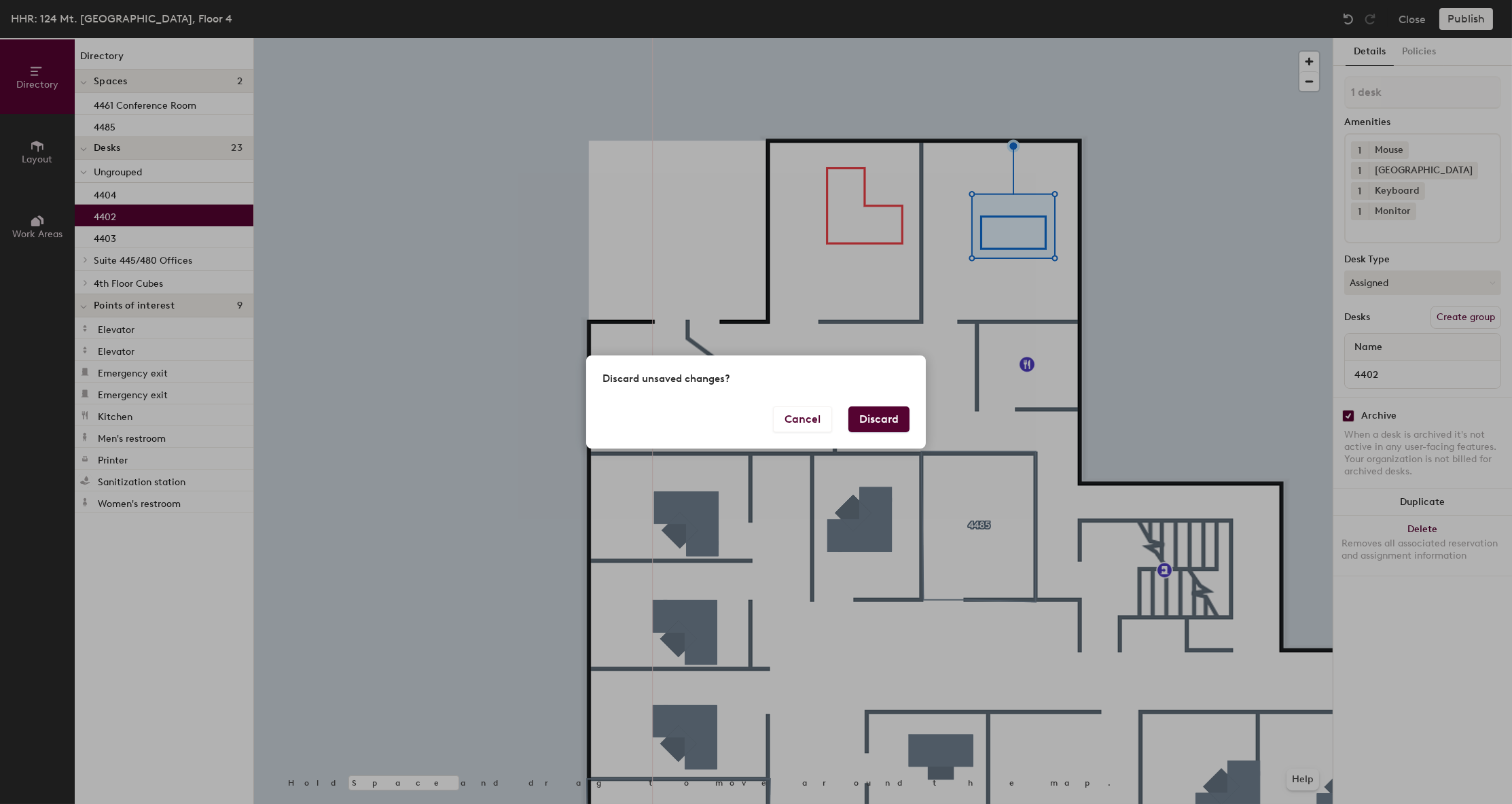
click at [873, 413] on button "Discard" at bounding box center [879, 419] width 61 height 25
